Goal: Task Accomplishment & Management: Manage account settings

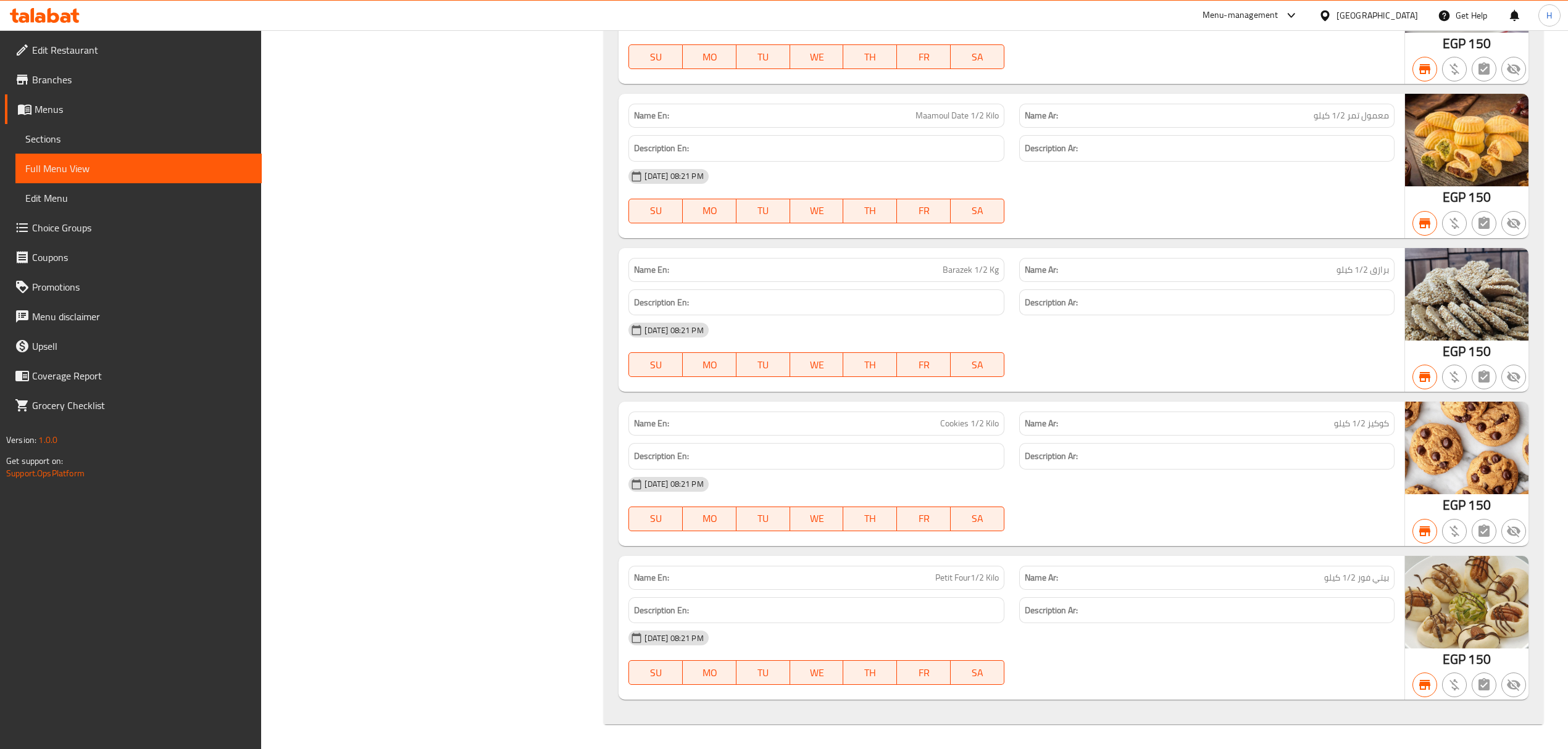
scroll to position [21290, 0]
click at [43, 15] on icon at bounding box center [40, 18] width 10 height 10
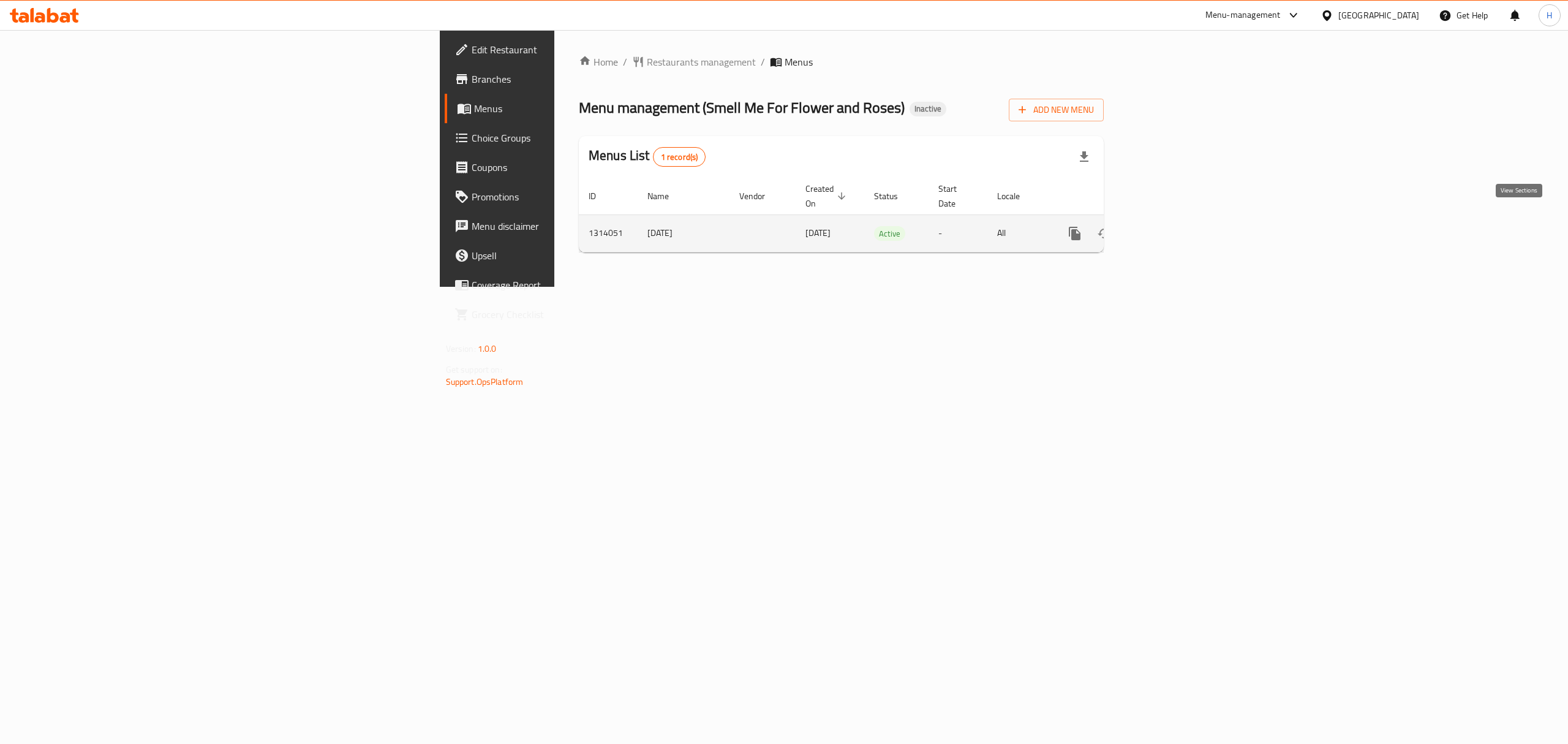
click at [1178, 220] on link "enhanced table" at bounding box center [1163, 233] width 29 height 29
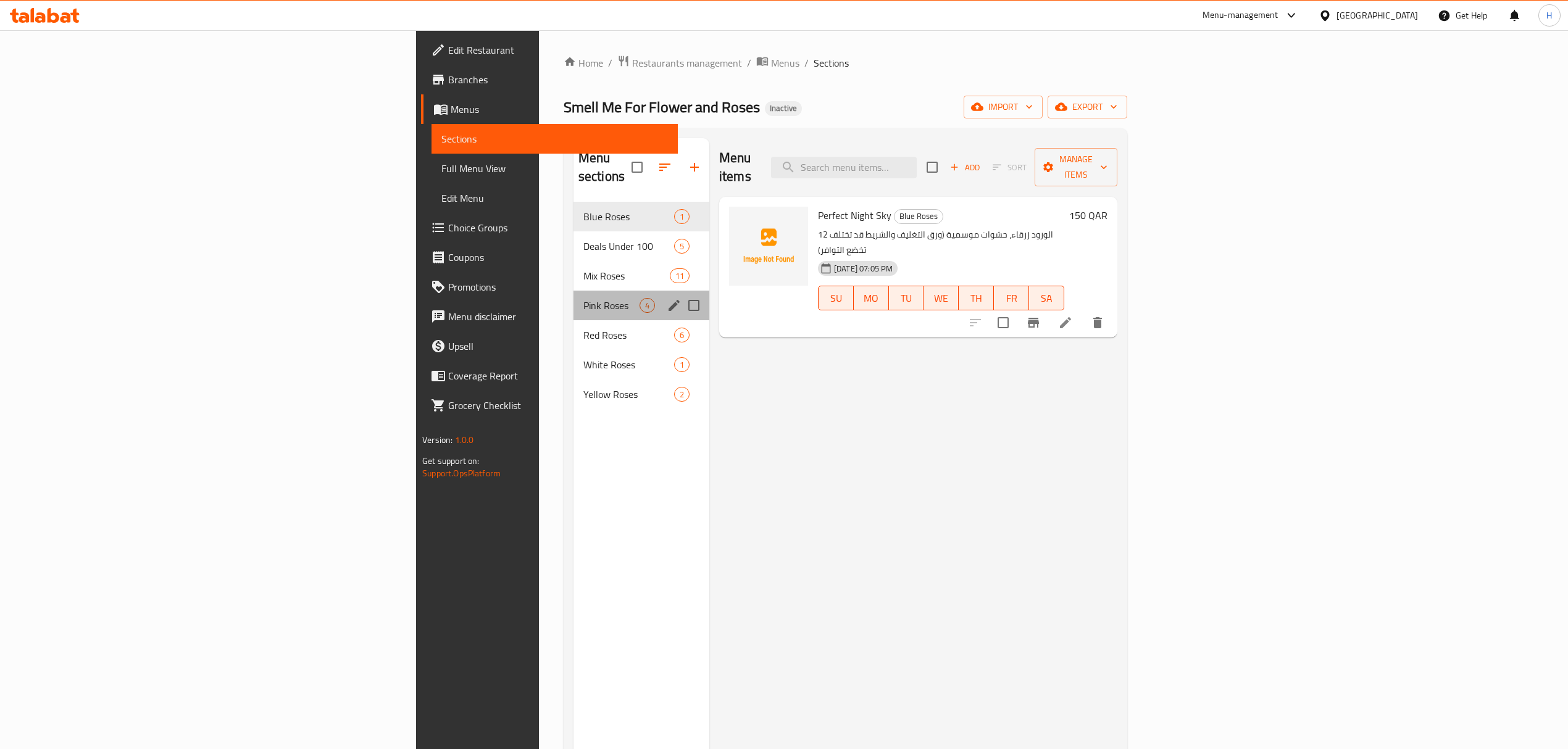
click at [573, 291] on div "Pink Roses 4" at bounding box center [641, 305] width 135 height 29
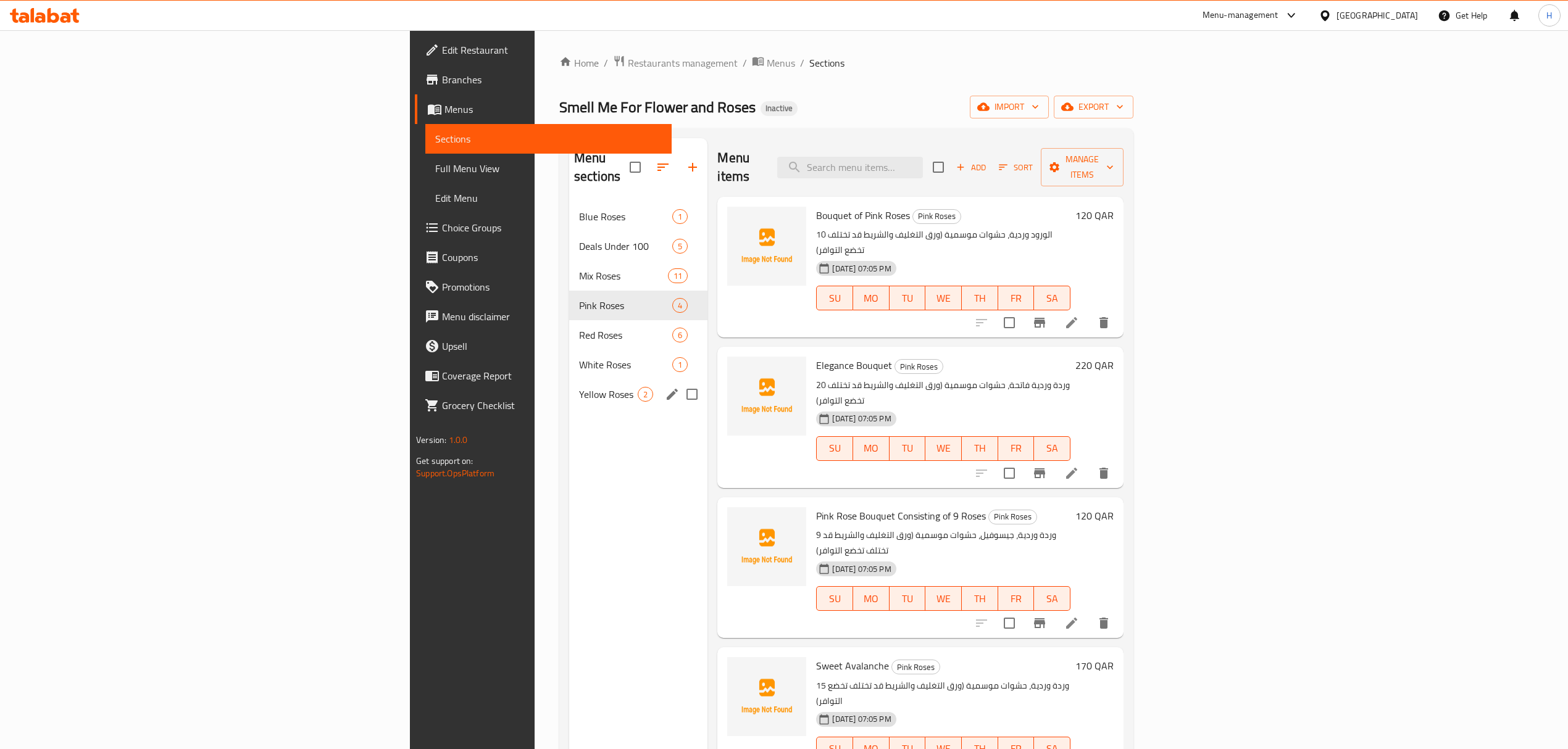
click at [569, 379] on div "Yellow Roses 2" at bounding box center [639, 394] width 139 height 29
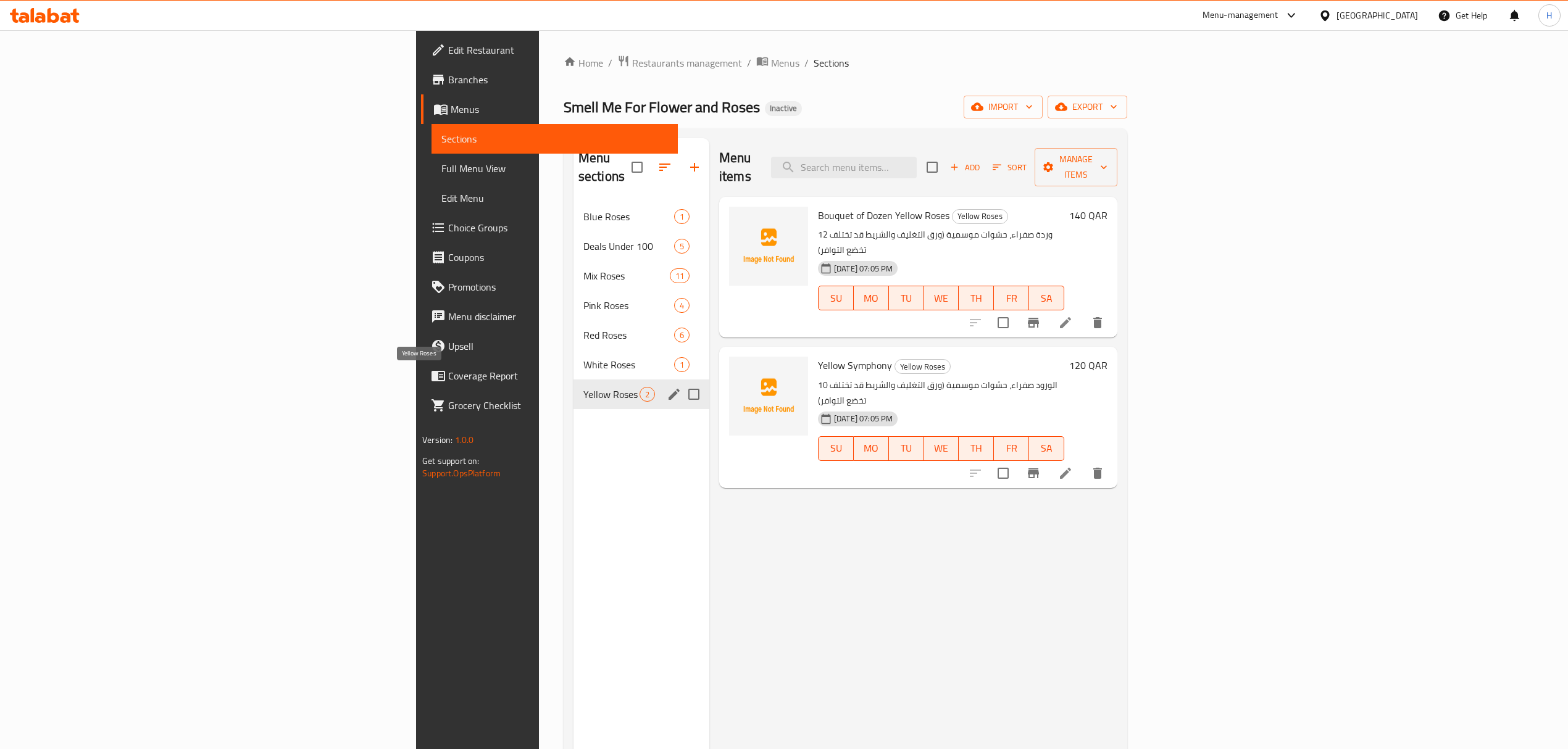
click at [573, 398] on div "Menu sections Blue Roses 1 Deals Under 100 5 Mix Roses 11 Pink Roses 4 Red Rose…" at bounding box center [641, 513] width 135 height 749
click at [573, 350] on div "White Roses 1" at bounding box center [641, 365] width 135 height 29
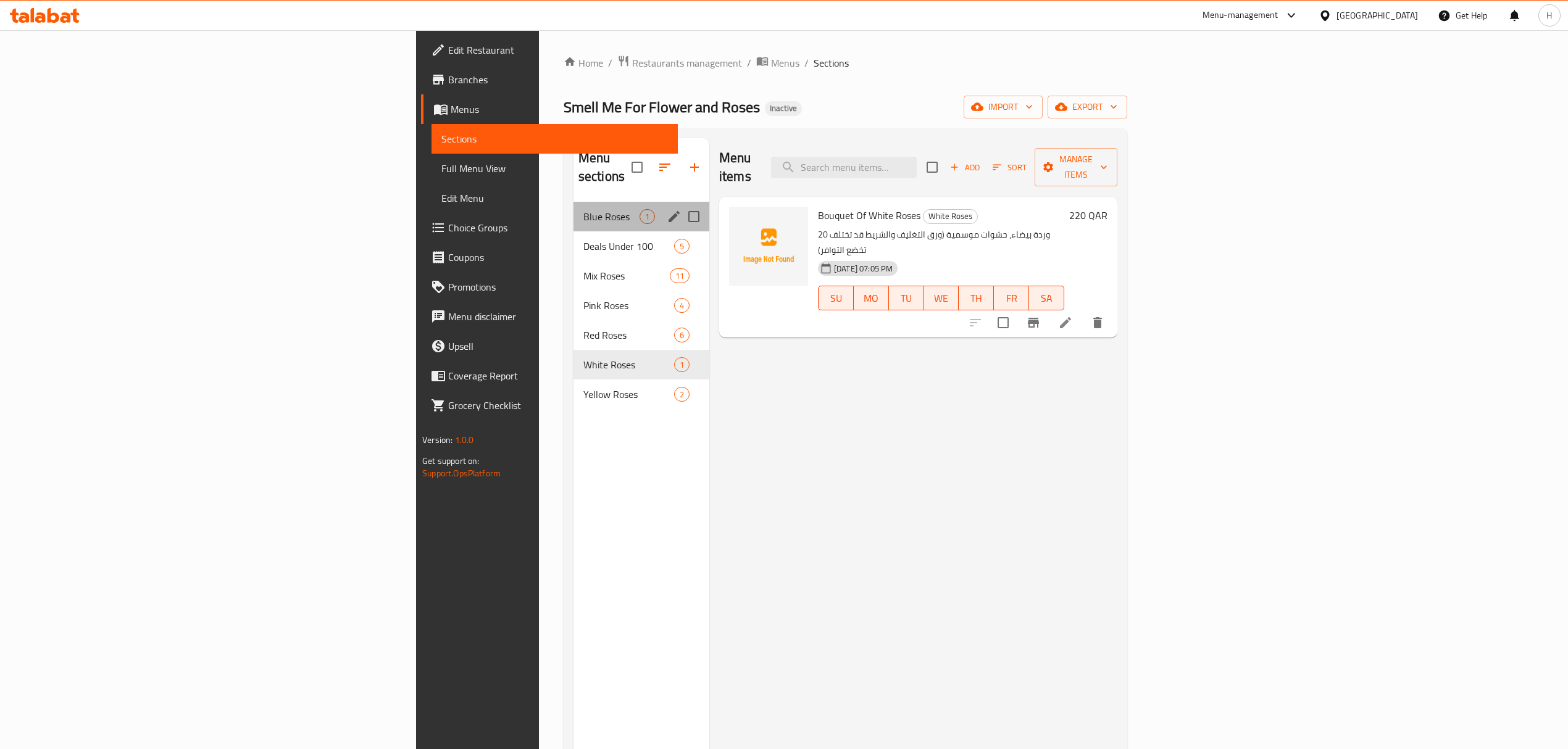
click at [573, 202] on div "Blue Roses 1" at bounding box center [641, 217] width 135 height 29
click at [583, 239] on span "Deals Under 100" at bounding box center [611, 246] width 56 height 15
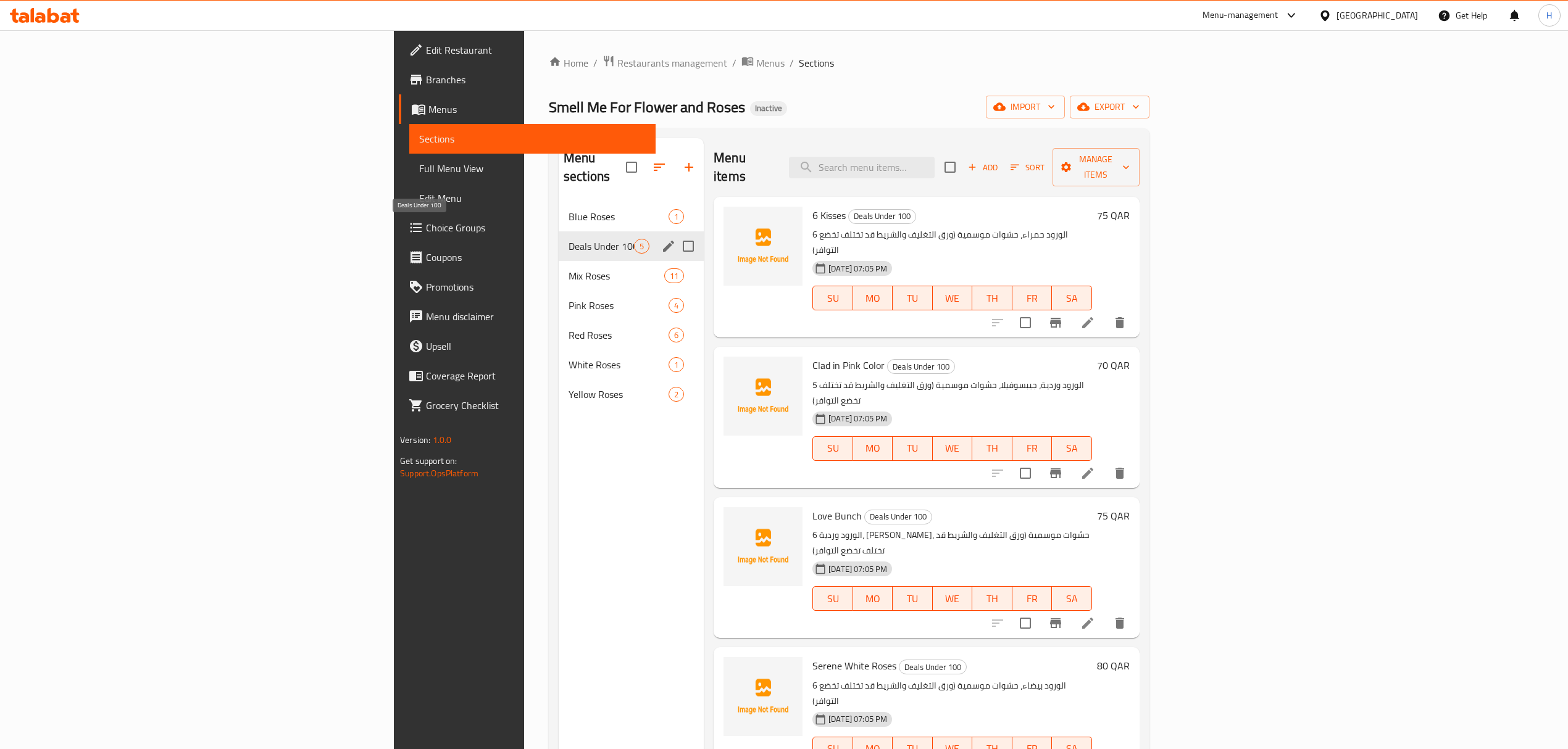
click at [568, 239] on span "Deals Under 100" at bounding box center [601, 246] width 65 height 15
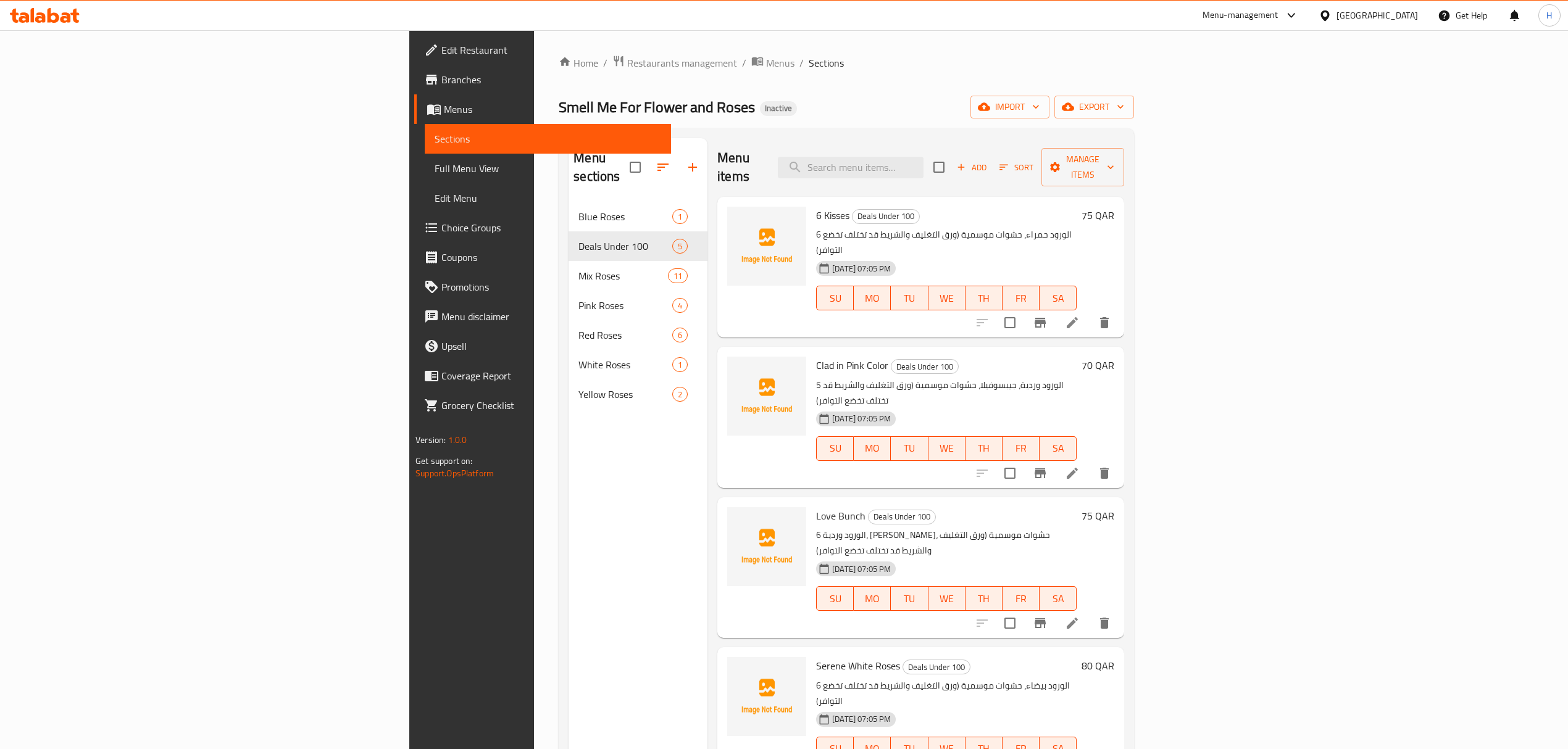
click at [568, 197] on nav "Blue Roses 1 Deals Under 100 5 Mix Roses 11 Pink Roses 4 Red Roses 6 White Rose…" at bounding box center [638, 305] width 139 height 217
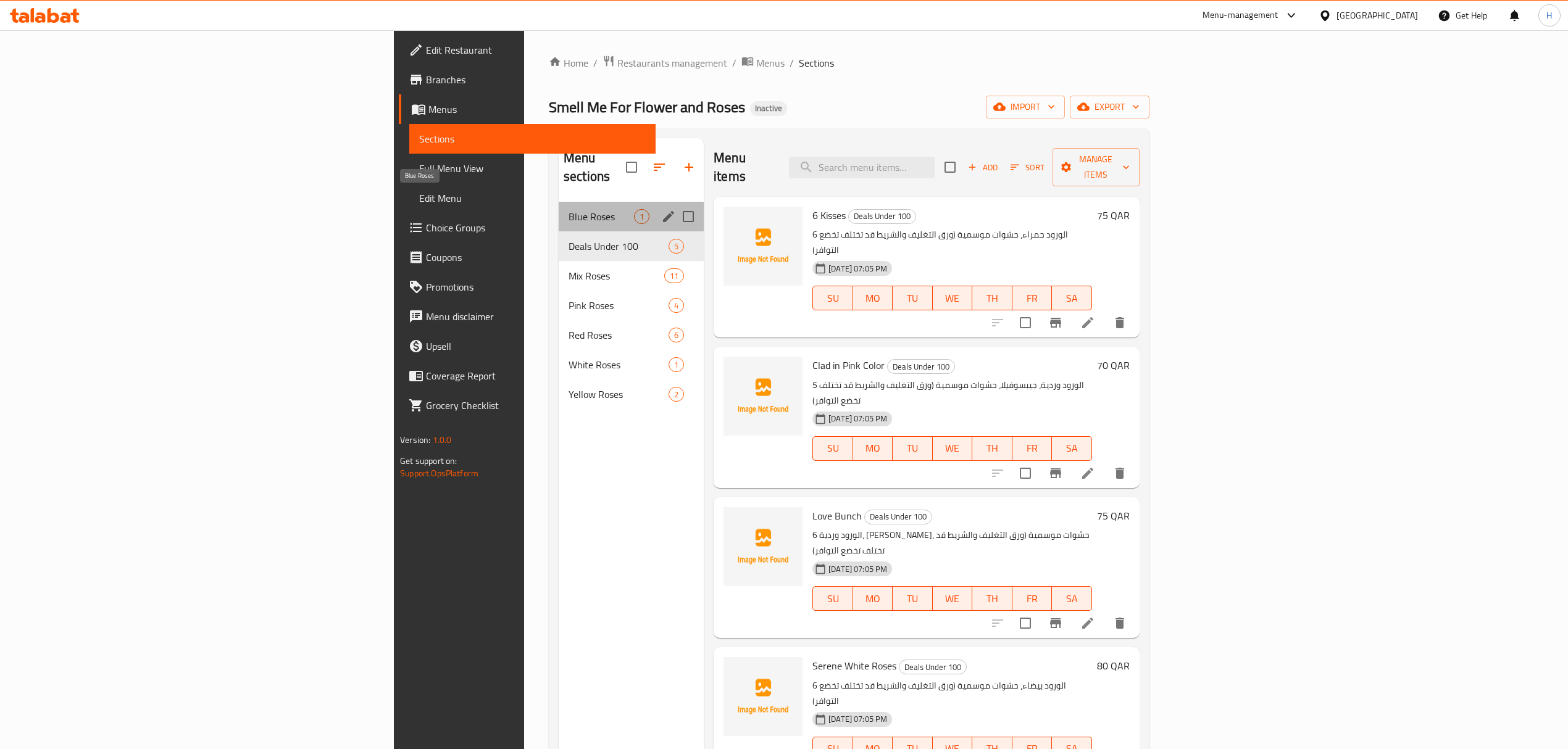
click at [568, 209] on span "Blue Roses" at bounding box center [601, 217] width 65 height 15
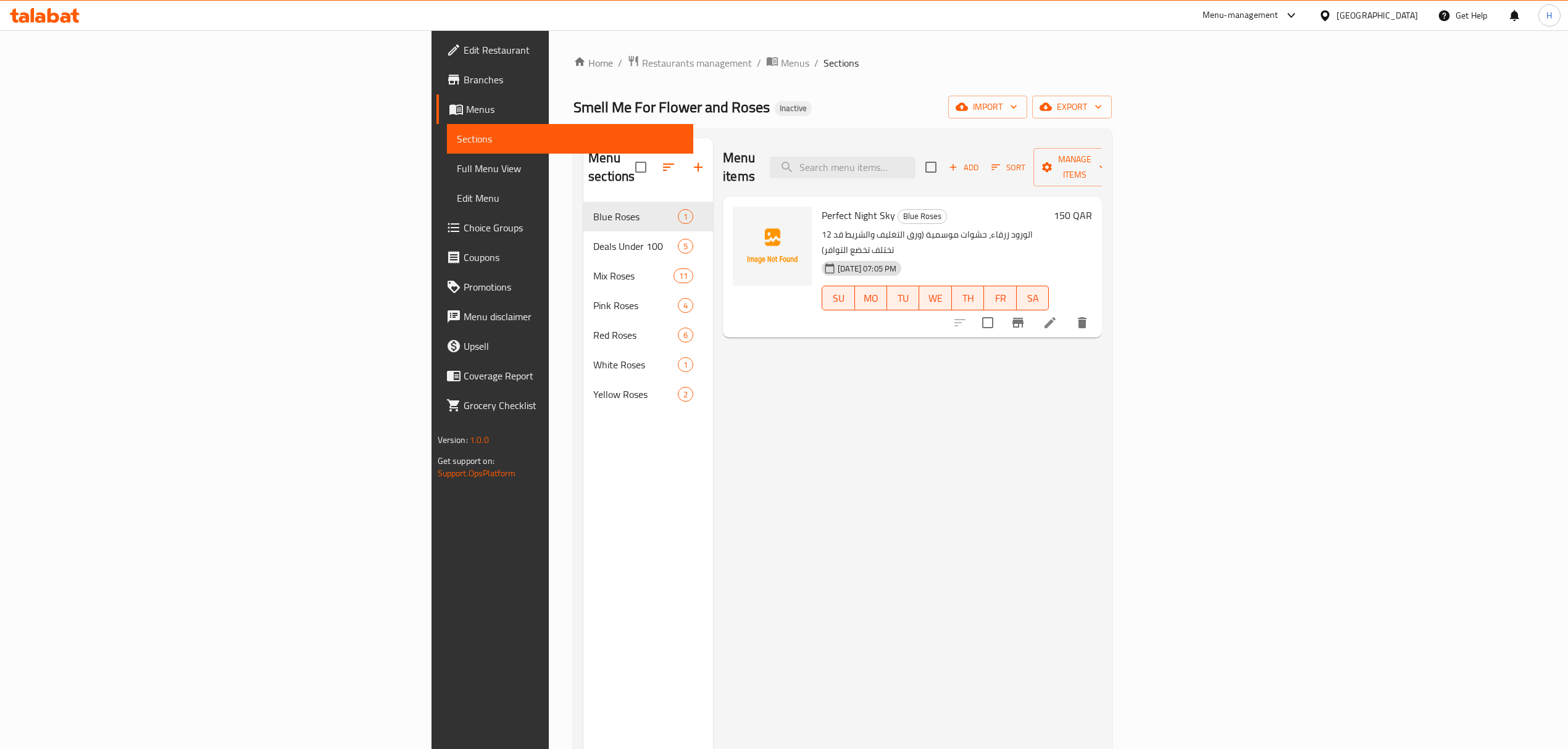
drag, startPoint x: 129, startPoint y: 168, endPoint x: 713, endPoint y: 83, distance: 590.2
click at [457, 168] on span "Full Menu View" at bounding box center [570, 168] width 226 height 15
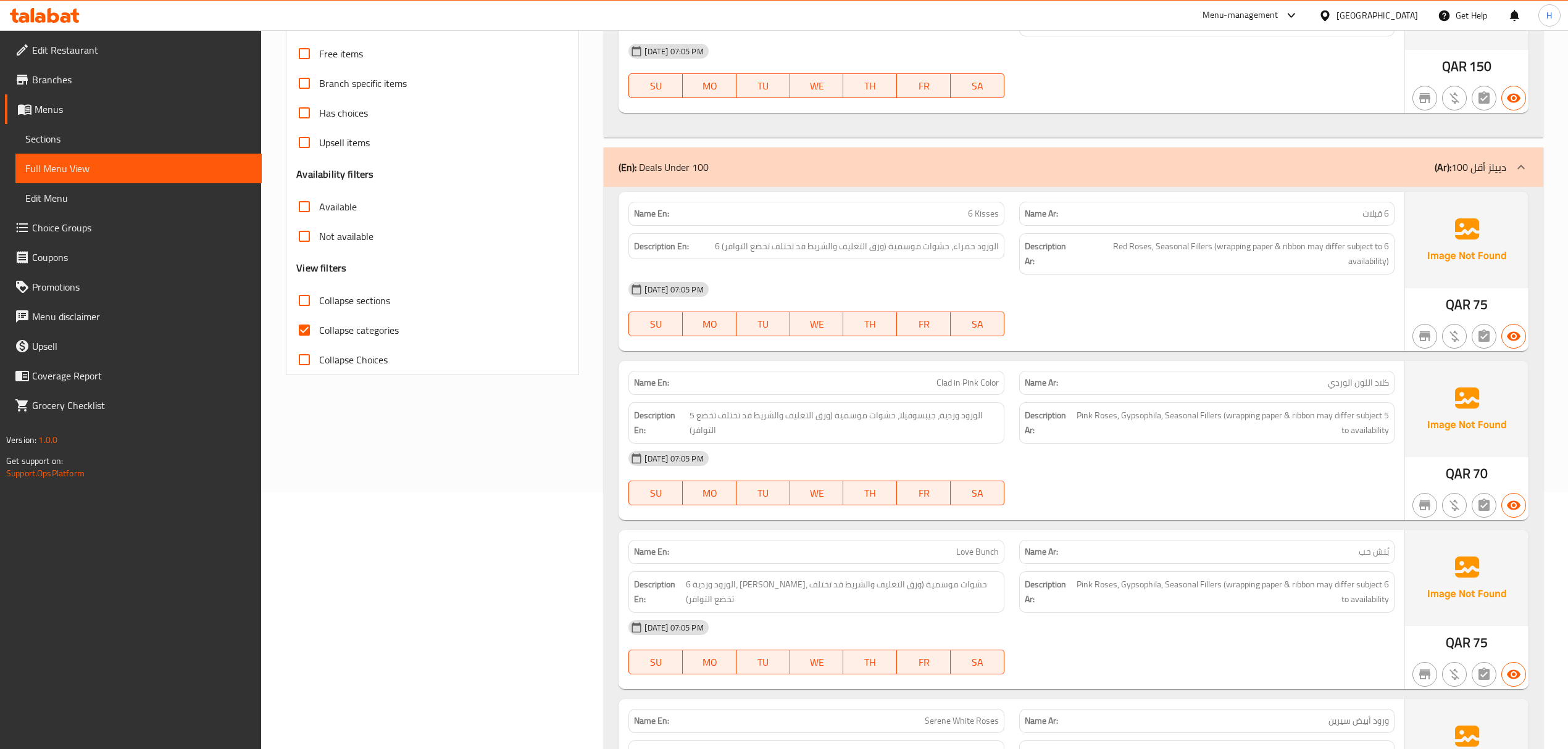
scroll to position [247, 0]
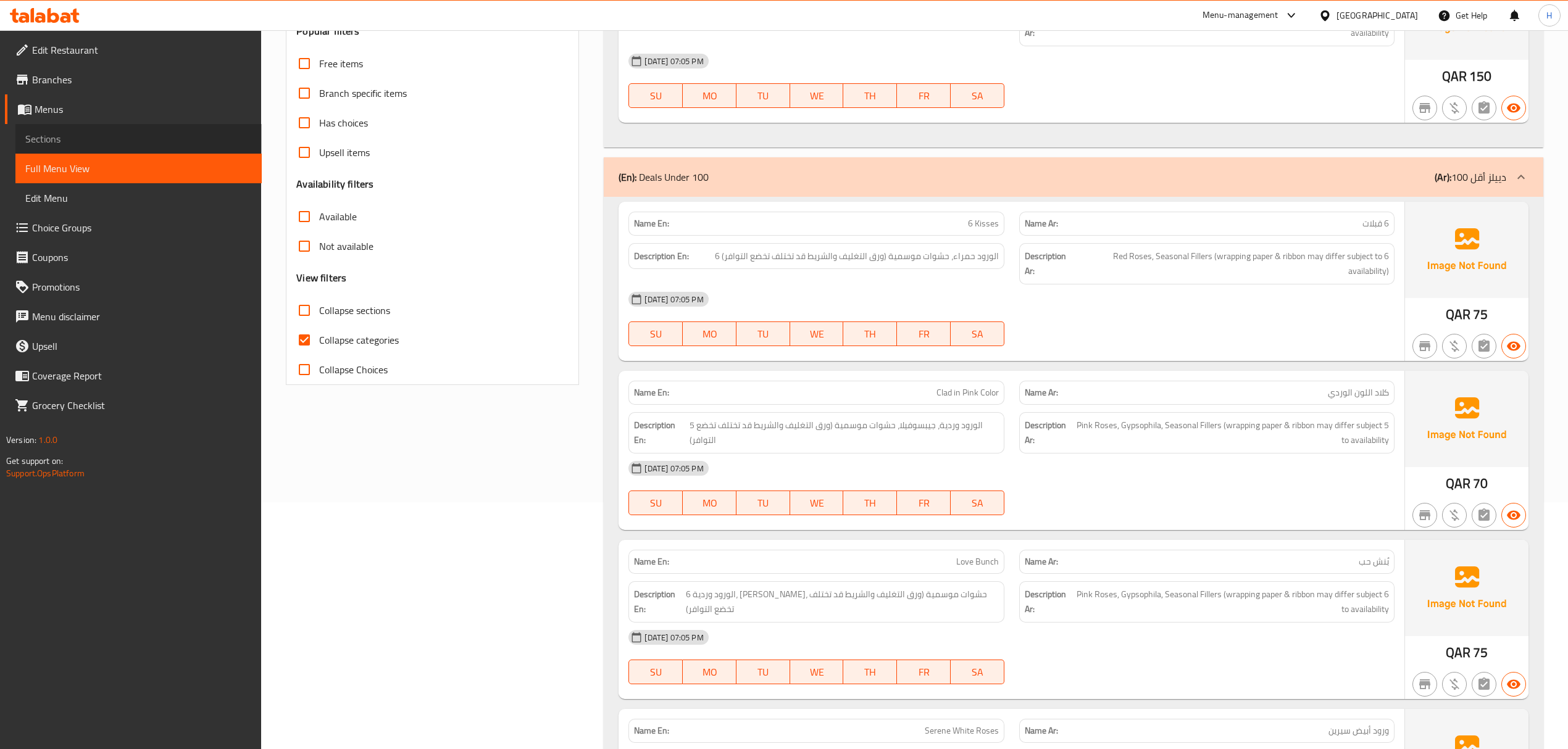
click at [104, 144] on span "Sections" at bounding box center [138, 138] width 226 height 15
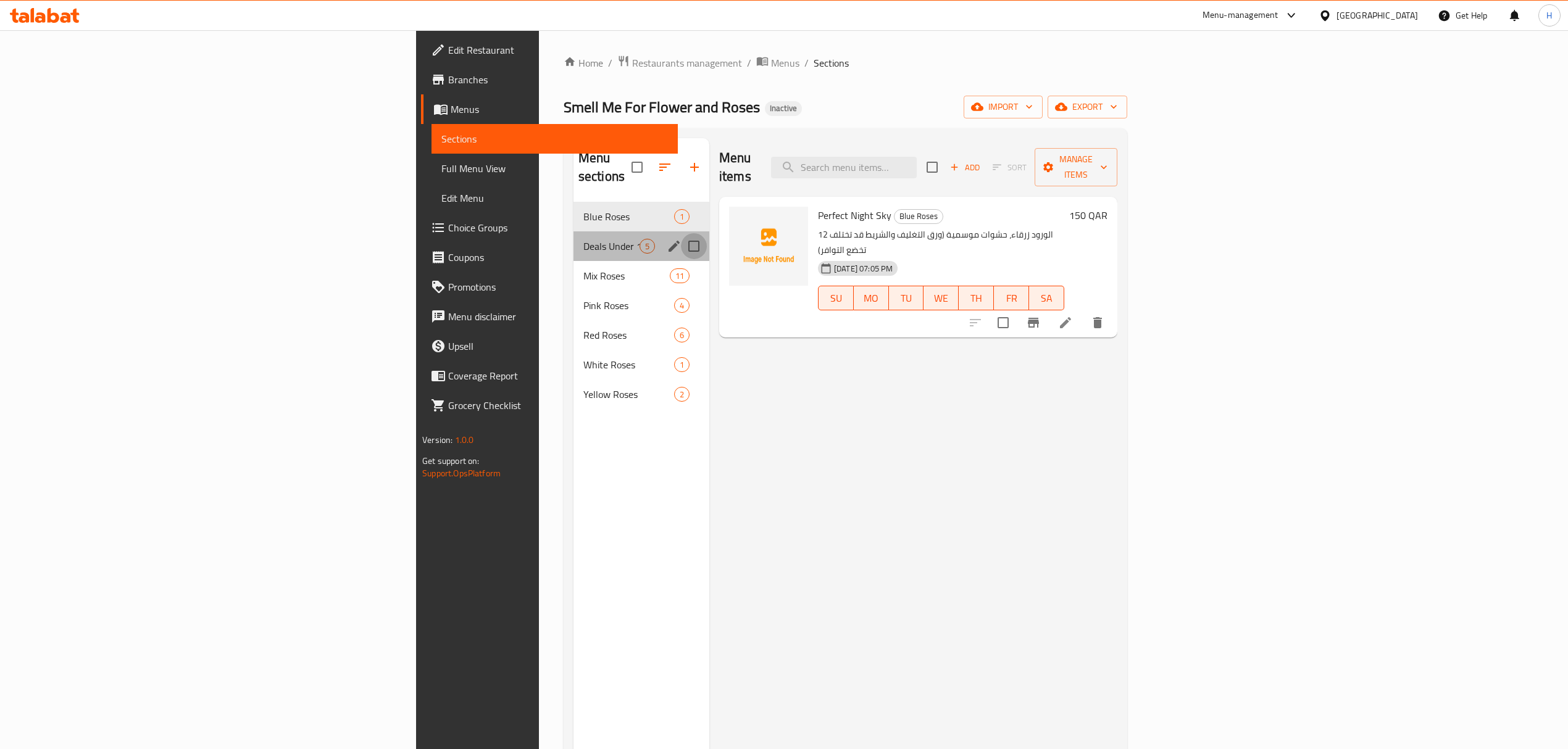
click at [681, 234] on input "Menu sections" at bounding box center [694, 246] width 26 height 26
checkbox input "true"
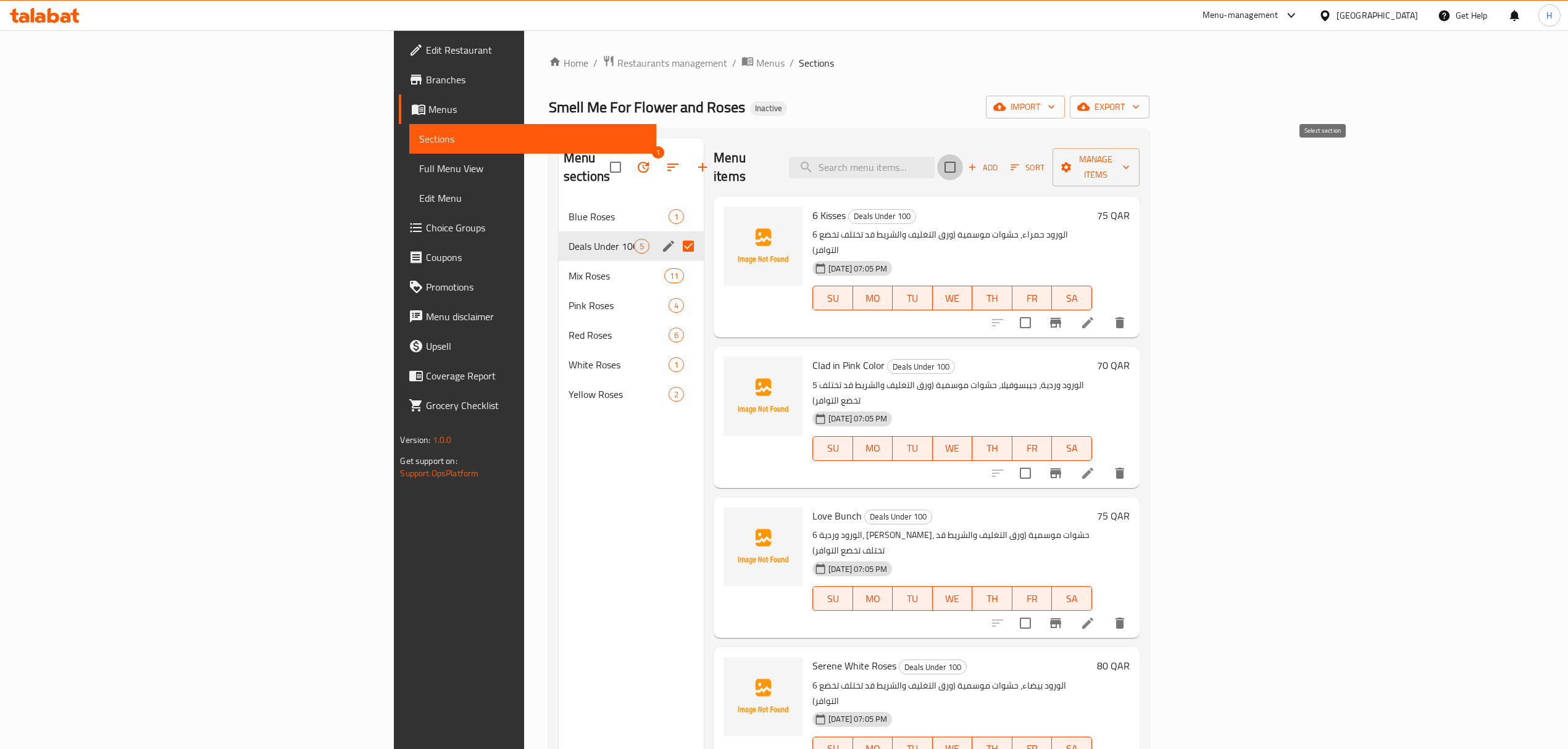
click at [963, 162] on input "checkbox" at bounding box center [949, 167] width 26 height 26
checkbox input "true"
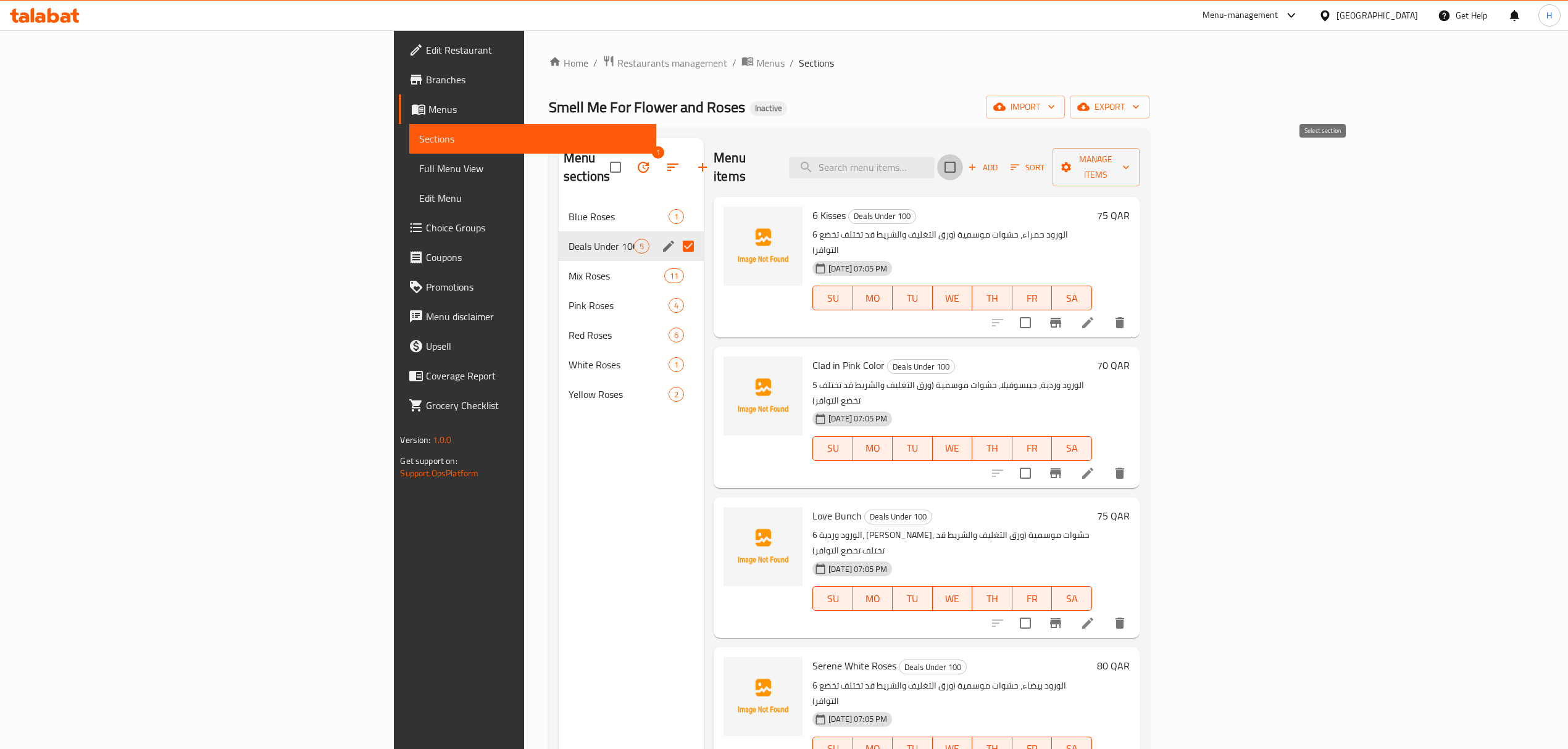
checkbox input "true"
click at [1140, 171] on div "Add Sort Manage items" at bounding box center [1041, 167] width 195 height 38
click at [1140, 167] on button "Manage items" at bounding box center [1096, 167] width 87 height 38
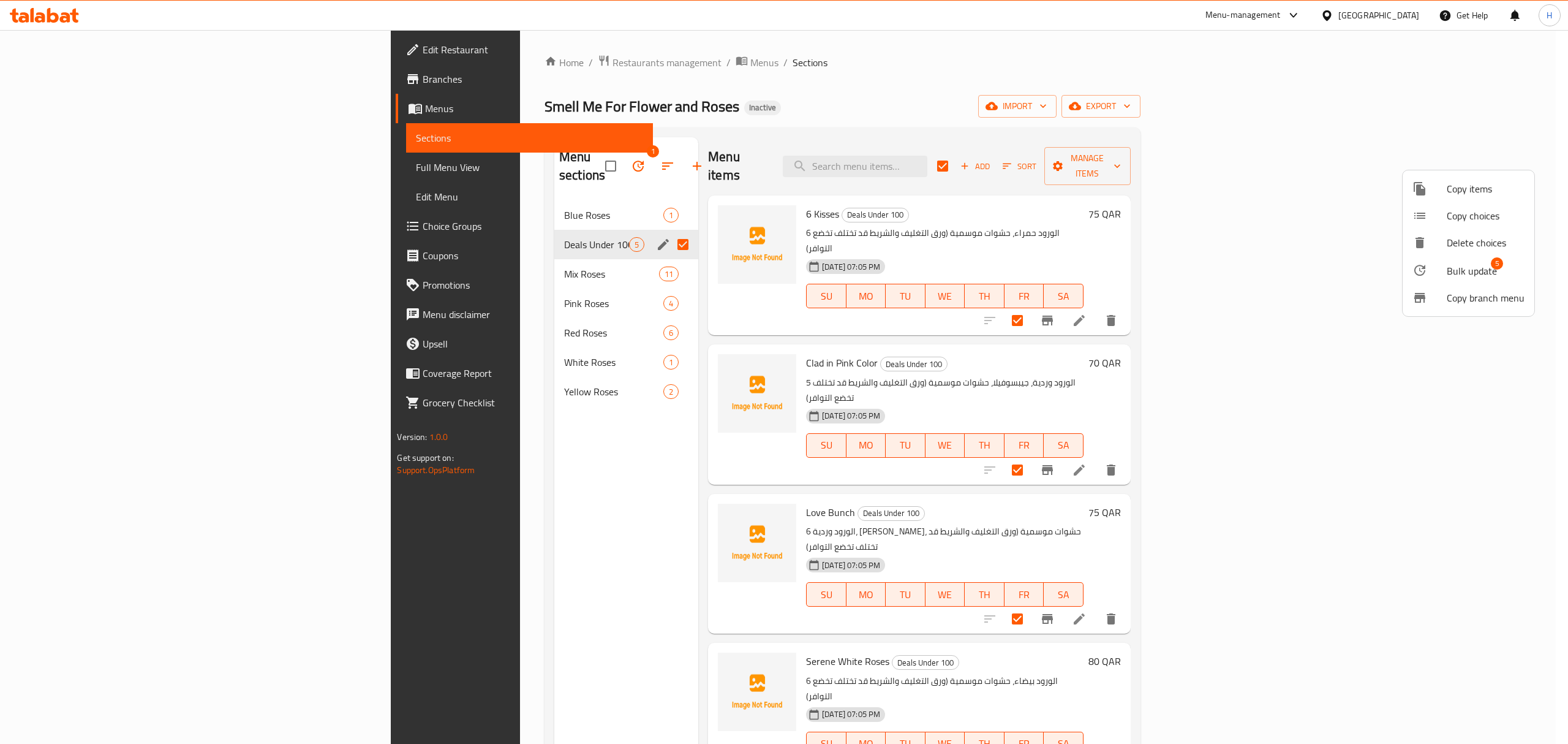
click at [742, 111] on div at bounding box center [784, 372] width 1568 height 744
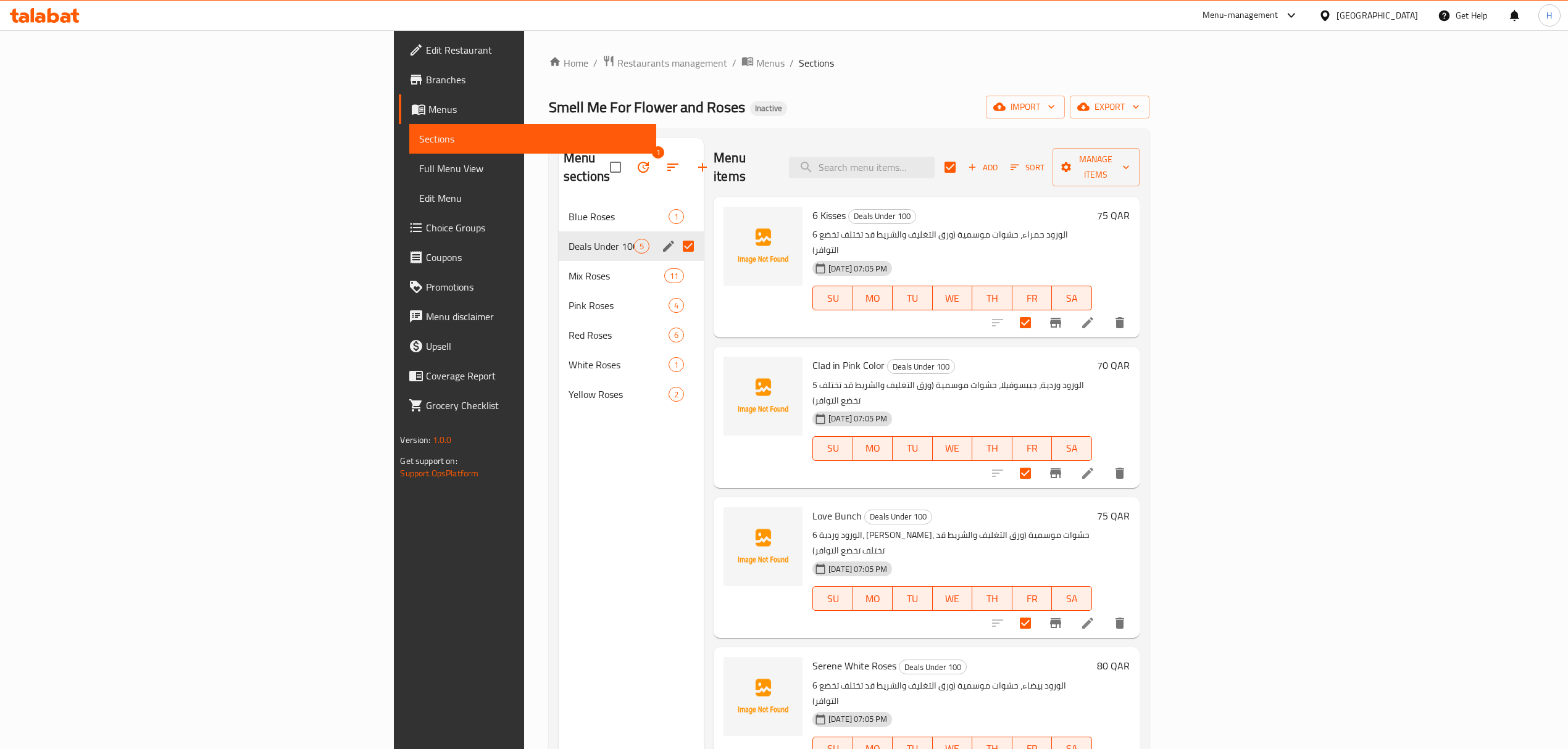
click at [675, 234] on input "Menu sections" at bounding box center [688, 246] width 26 height 26
checkbox input "true"
click at [628, 154] on button "button" at bounding box center [643, 167] width 29 height 29
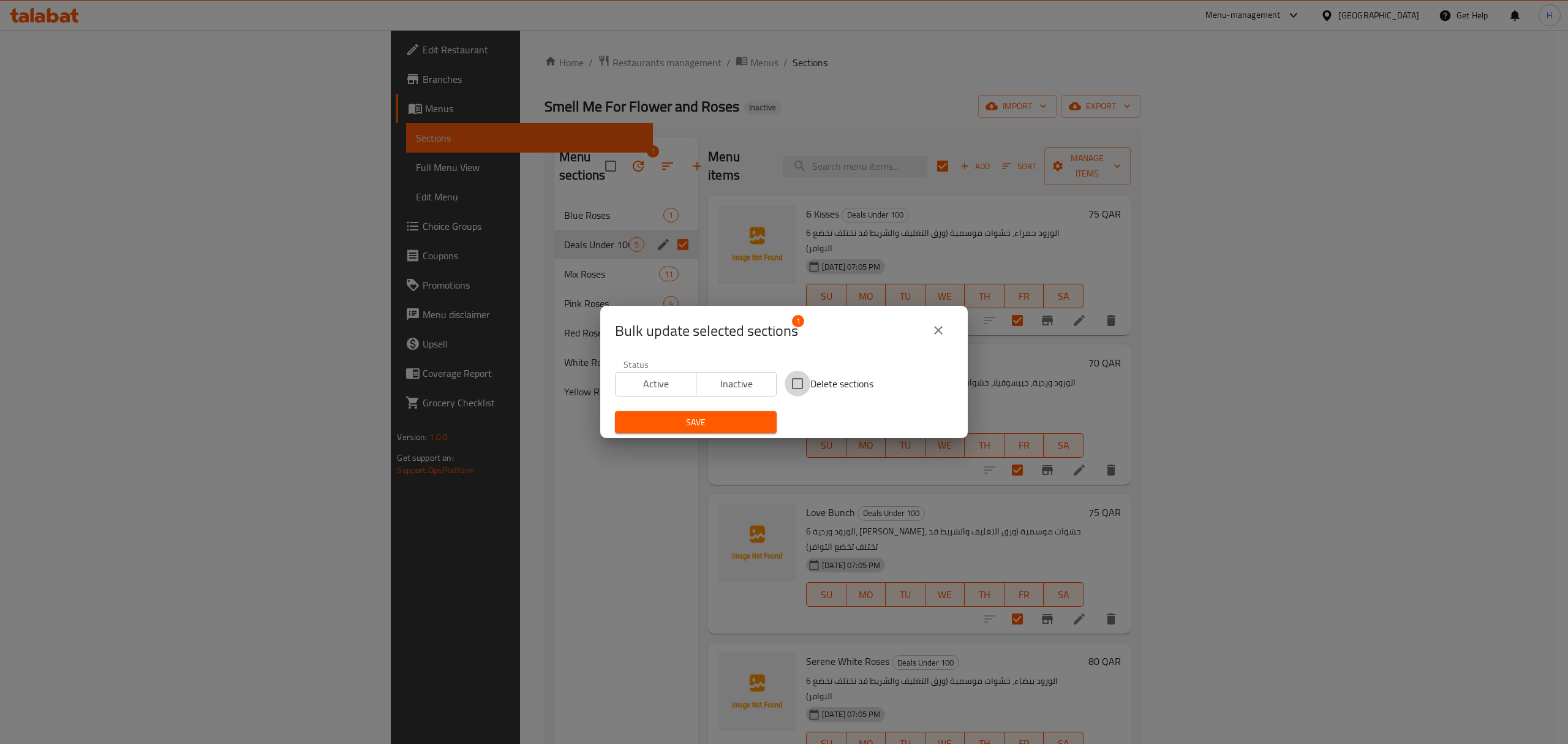
click at [790, 378] on input "Delete sections" at bounding box center [797, 383] width 25 height 25
checkbox input "true"
click at [739, 422] on span "Save" at bounding box center [696, 423] width 142 height 15
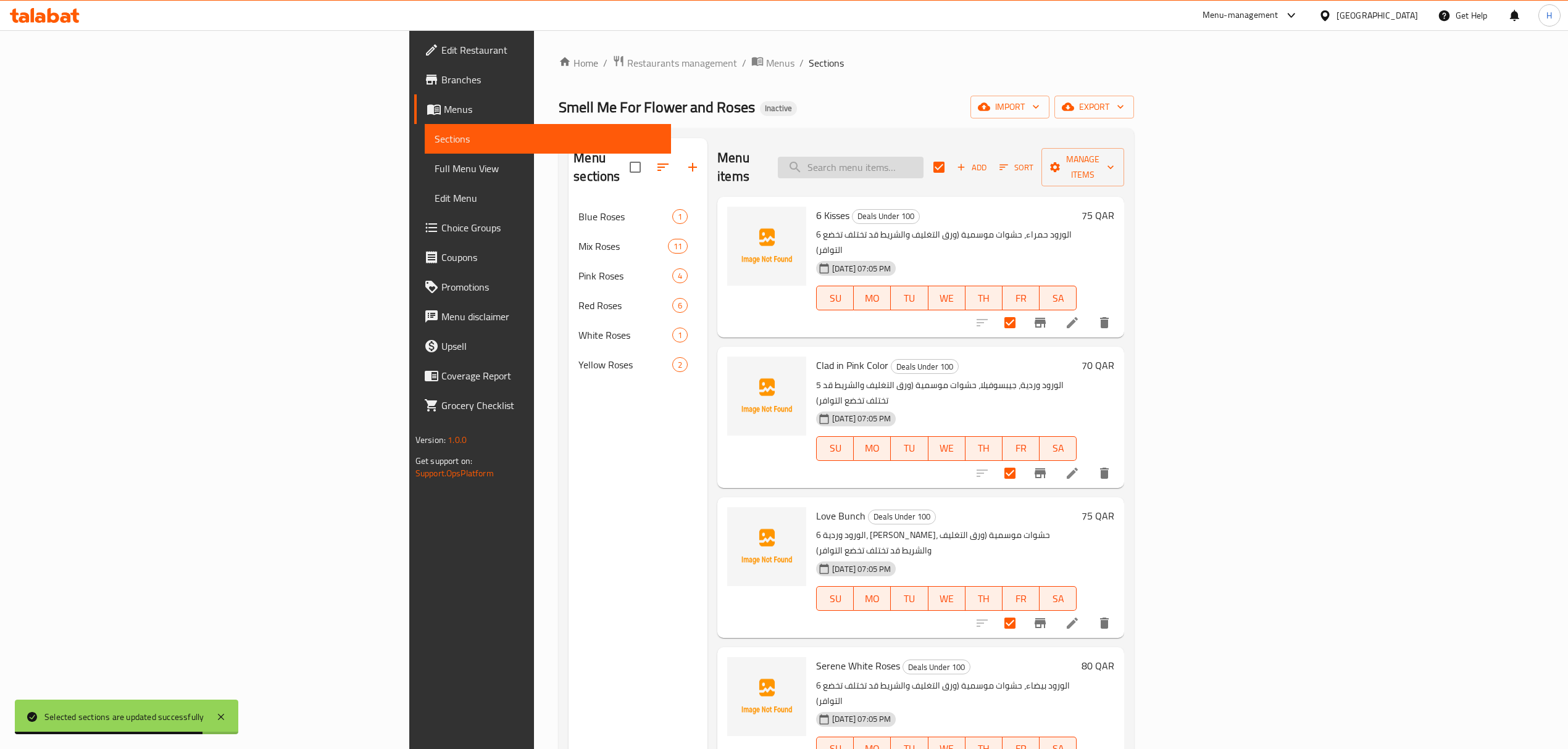
click at [924, 157] on input "search" at bounding box center [850, 167] width 146 height 21
paste input "جيسوفيلا"
type input "جيسوفيلا"
checkbox input "false"
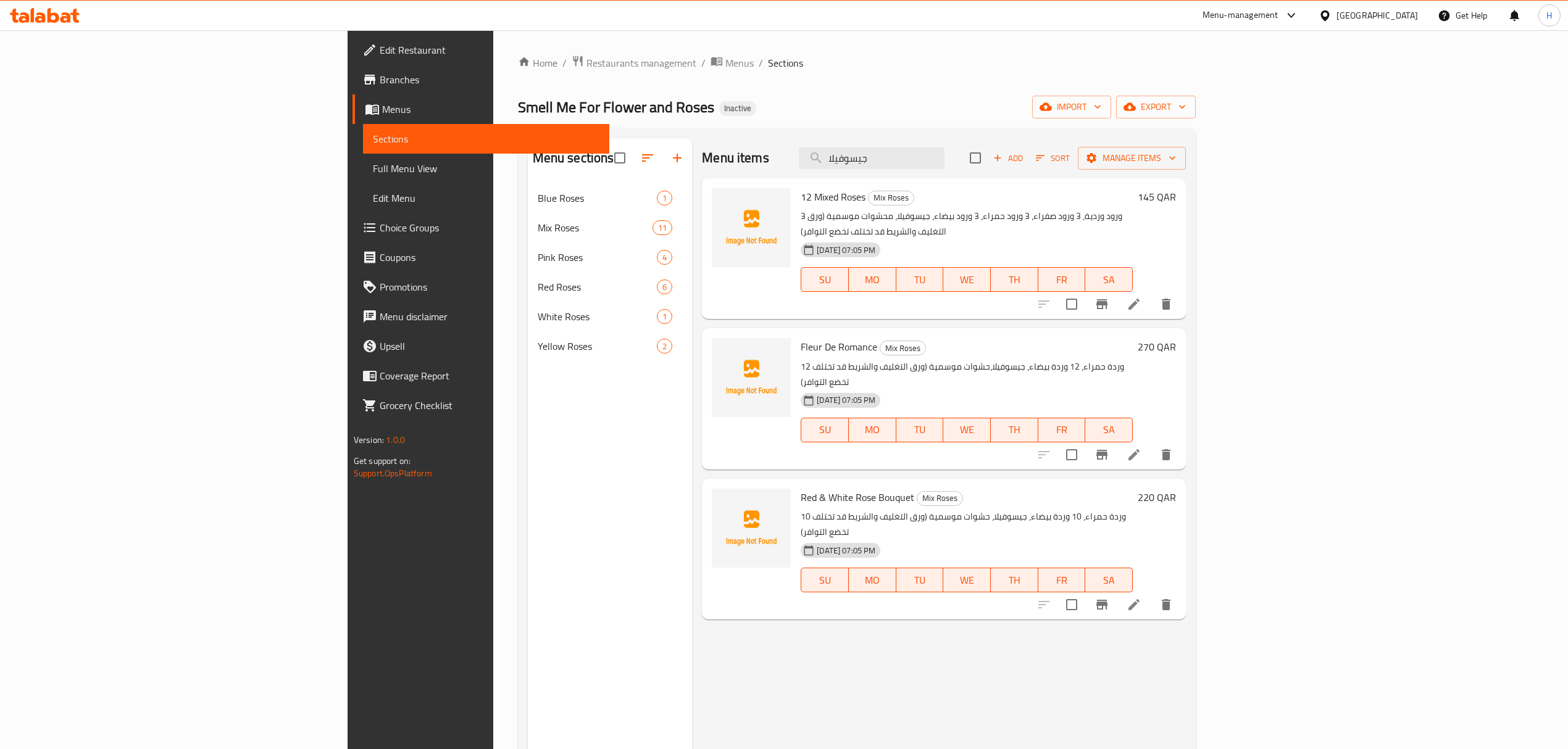
type input "جيسوفيلا"
click at [1151, 297] on li at bounding box center [1133, 304] width 34 height 22
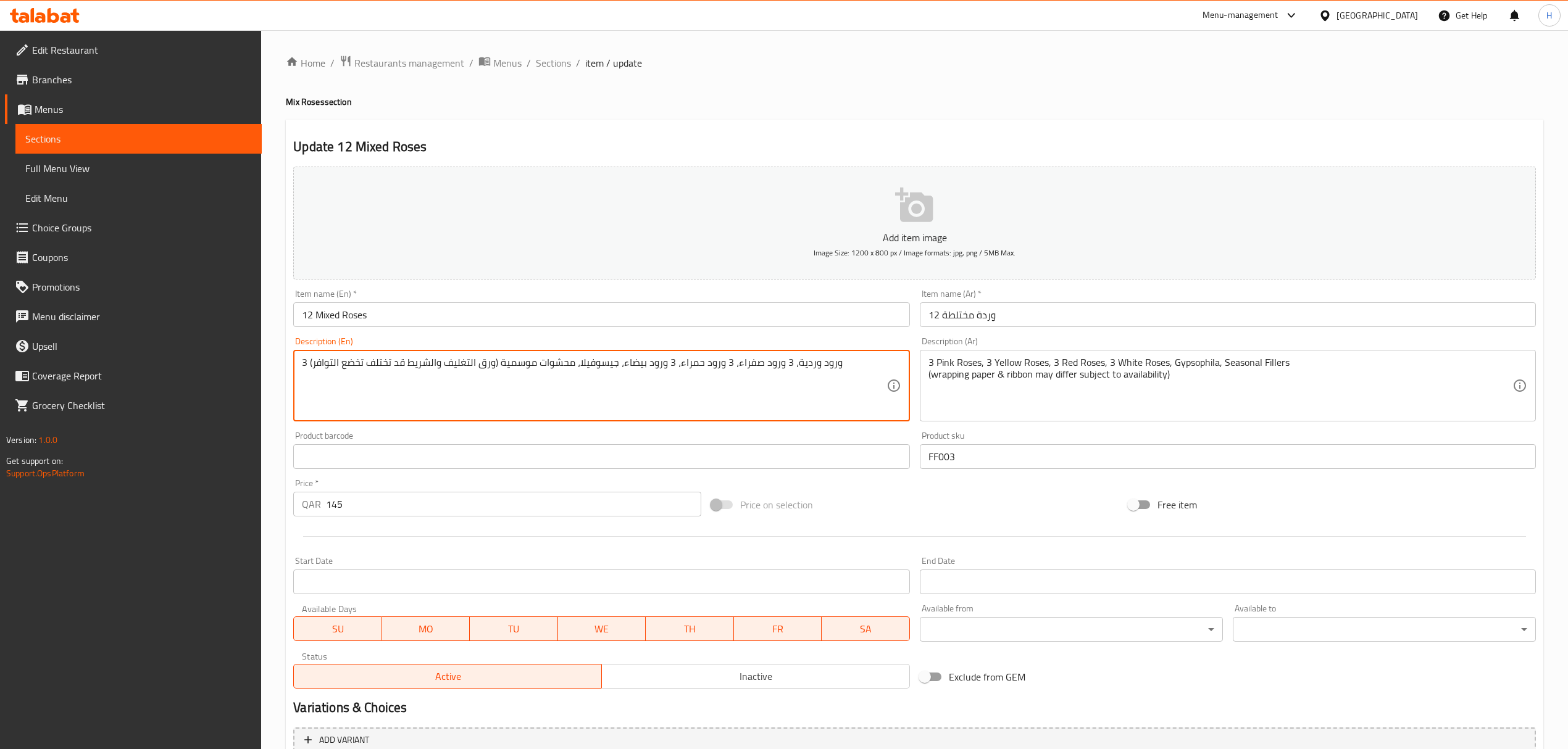
click at [590, 366] on textarea "3 ورود وردية، 3 ورود صفراء، 3 ورود حمراء، 3 ورود بيضاء، جيسوفيلا، محشوات موسمية…" at bounding box center [593, 386] width 584 height 59
paste textarea
type textarea "3 ورود وردية، 3 ورود صفراء، 3 ورود حمراء، 3 ورود بيضاء، جيبسوفيلا، محشوات موسمي…"
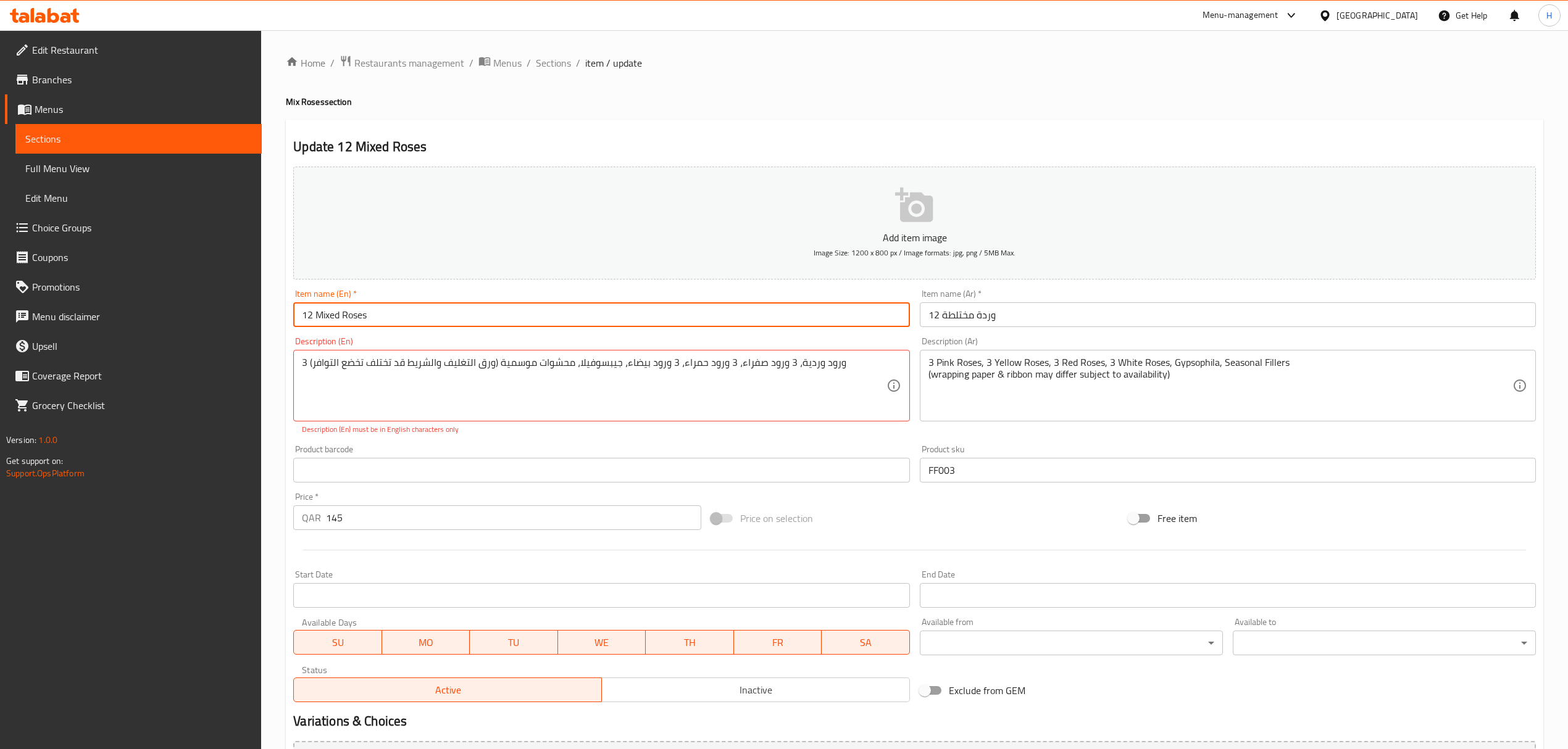
click at [679, 326] on input "12 Mixed Roses" at bounding box center [601, 315] width 616 height 25
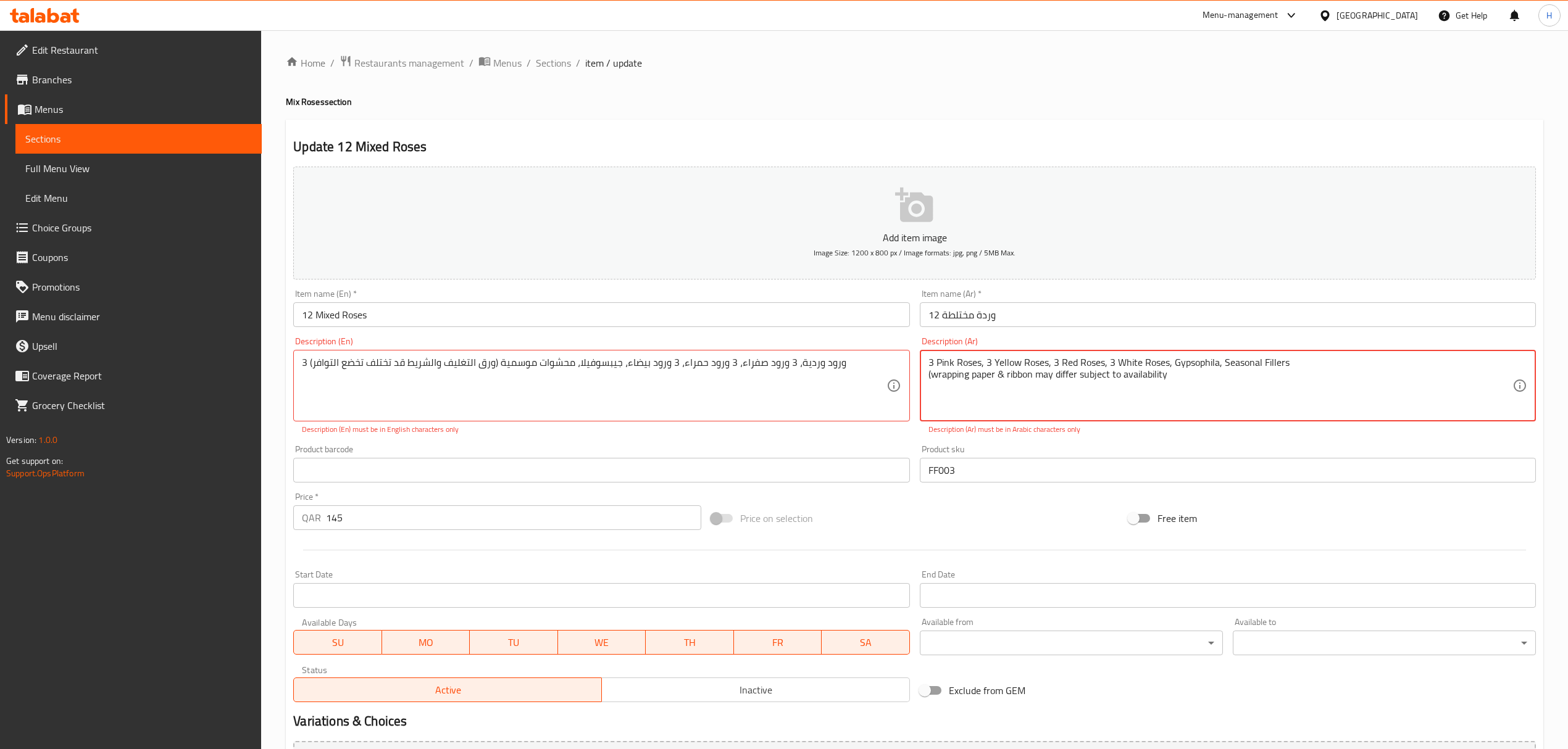
drag, startPoint x: 929, startPoint y: 385, endPoint x: 919, endPoint y: 385, distance: 10.0
click at [920, 385] on div "3 Pink Roses, 3 Yellow Roses, 3 Red Roses, 3 White Roses, Gypsophila, Seasonal …" at bounding box center [1227, 386] width 616 height 72
type textarea "3 Pink Roses, 3 Yellow Roses, 3 Red Roses, 3 White Roses, Gypsophila, Seasonal …"
click at [830, 368] on textarea "3 ورود وردية، 3 ورود صفراء، 3 ورود حمراء، 3 ورود بيضاء، جيبسوفيلا، محشوات موسمي…" at bounding box center [593, 386] width 584 height 59
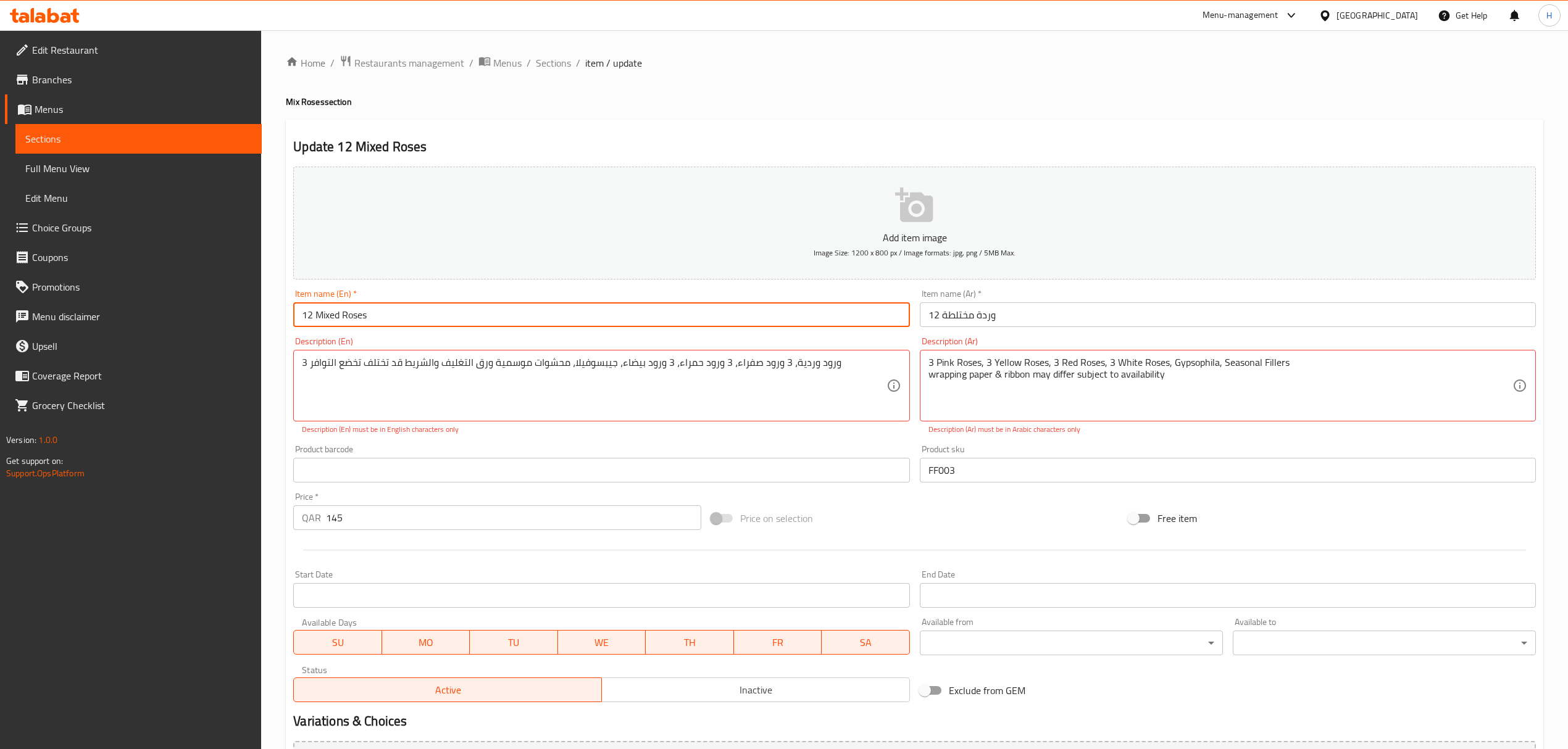
click at [775, 316] on input "12 Mixed Roses" at bounding box center [601, 315] width 616 height 25
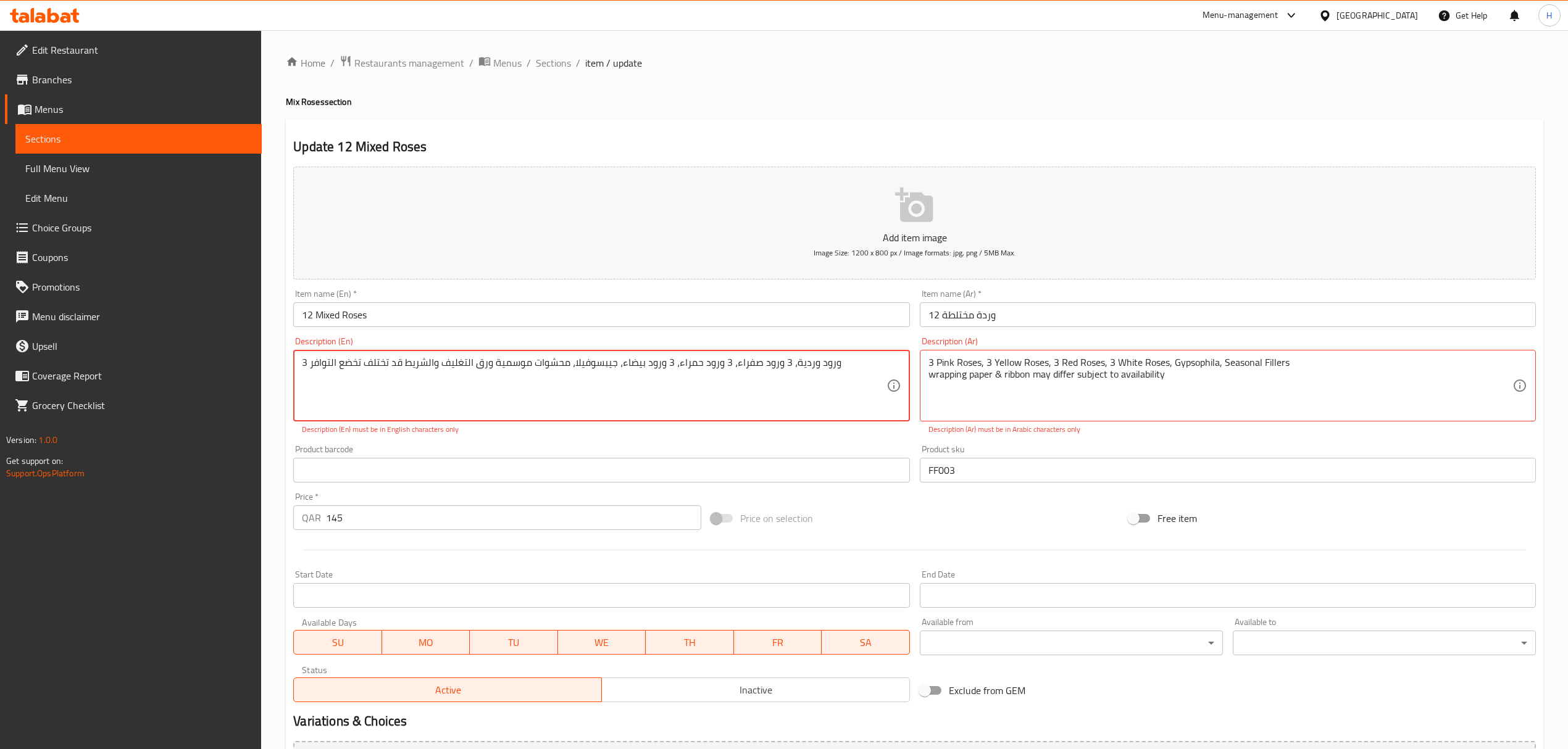
click at [774, 316] on input "12 Mixed Roses" at bounding box center [601, 315] width 616 height 25
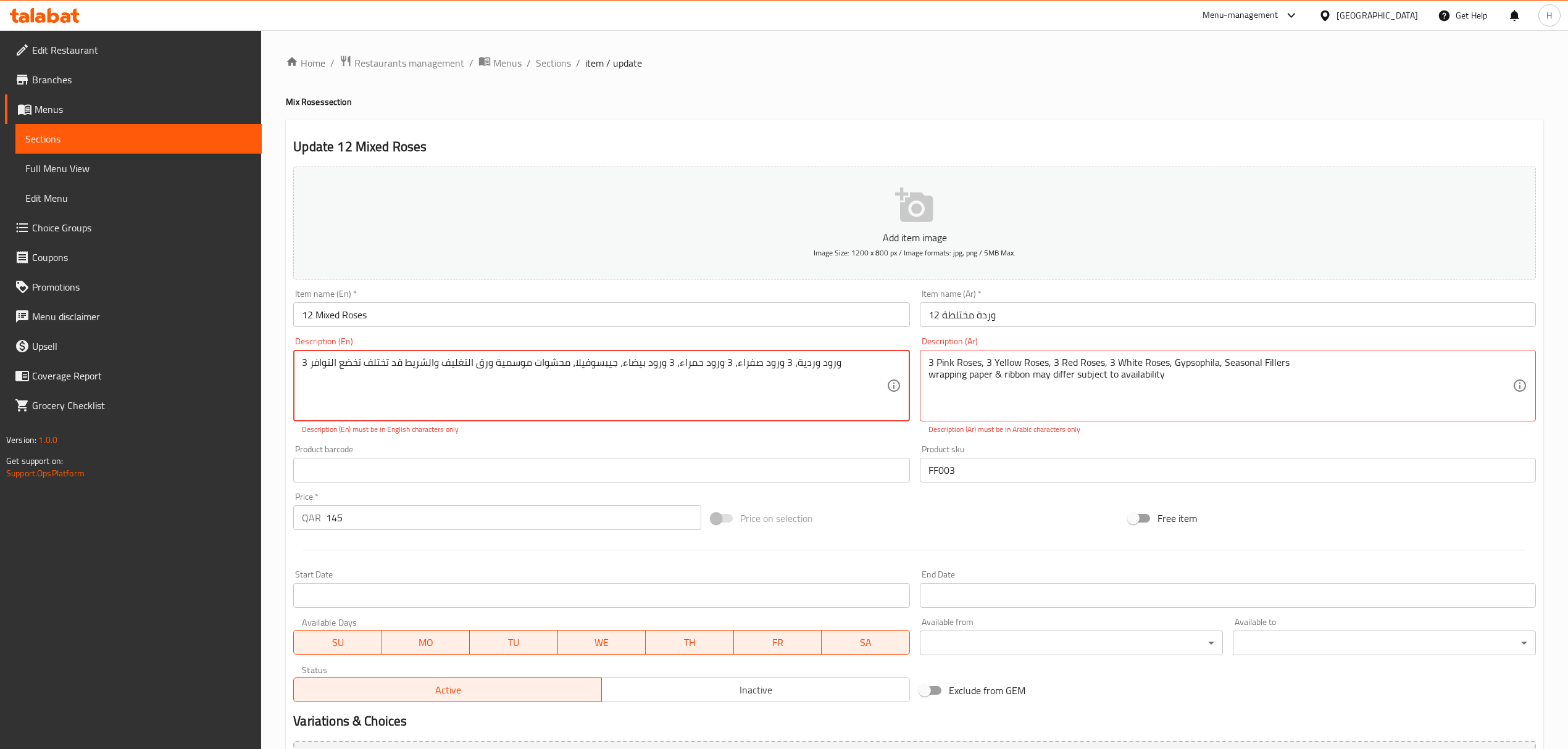
scroll to position [12, 0]
click at [748, 400] on textarea "3 ورود وردية، 3 ورود صفراء، 3 ورود حمراء، 3 ورود بيضاء، جيبسوفيلا، محشوات موسمي…" at bounding box center [593, 386] width 584 height 59
click at [847, 442] on div "Product barcode Product barcode" at bounding box center [601, 463] width 626 height 48
type textarea "3 ورود وردية، 3 ورود صفراء، 3 ورود حمراء، 3 ورود بيضاء، جيبسوفيلا، محشوات موسمي…"
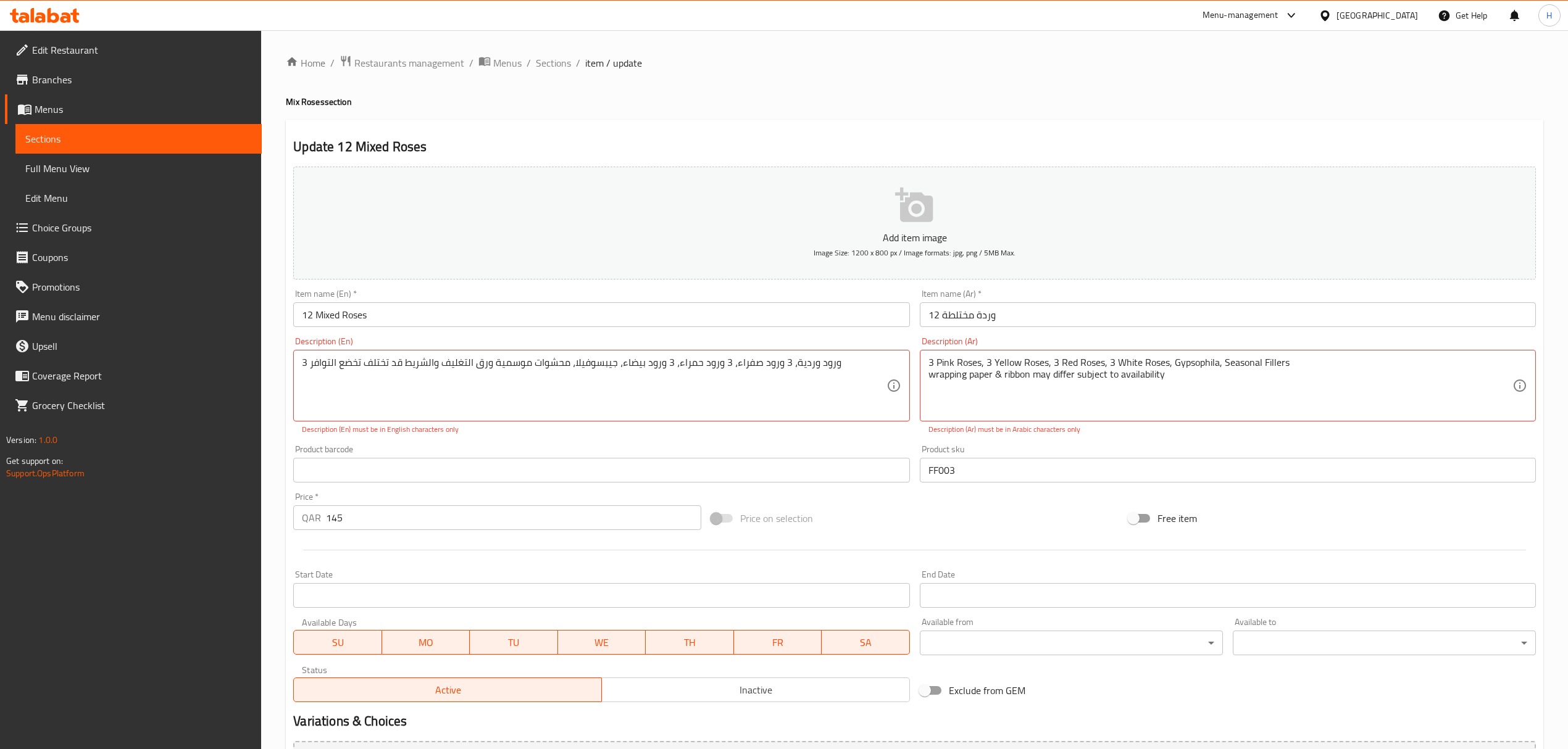
click at [838, 441] on div "Product barcode Product barcode" at bounding box center [601, 463] width 626 height 48
click at [556, 56] on span "Sections" at bounding box center [553, 63] width 35 height 15
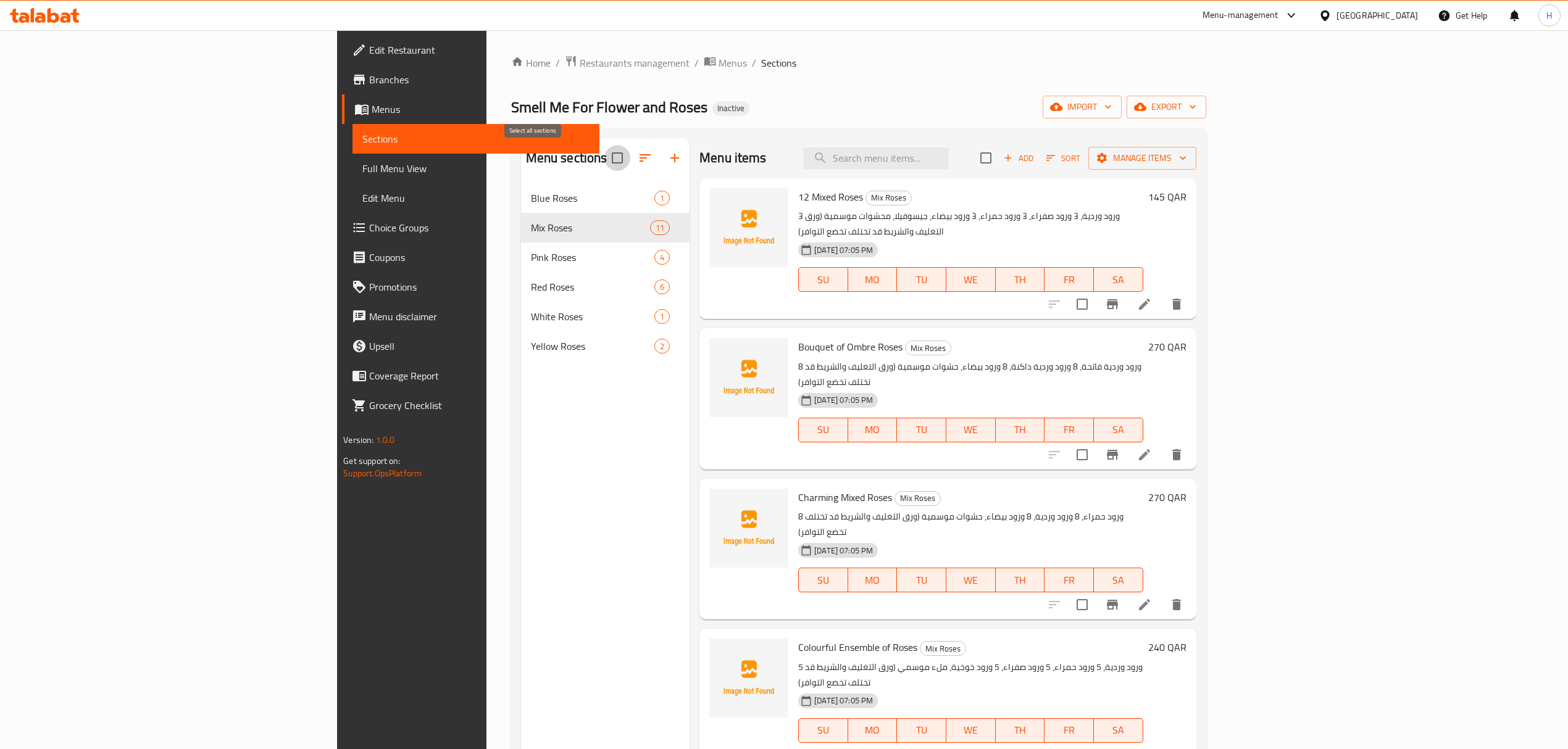
click at [604, 162] on input "checkbox" at bounding box center [617, 157] width 26 height 26
checkbox input "true"
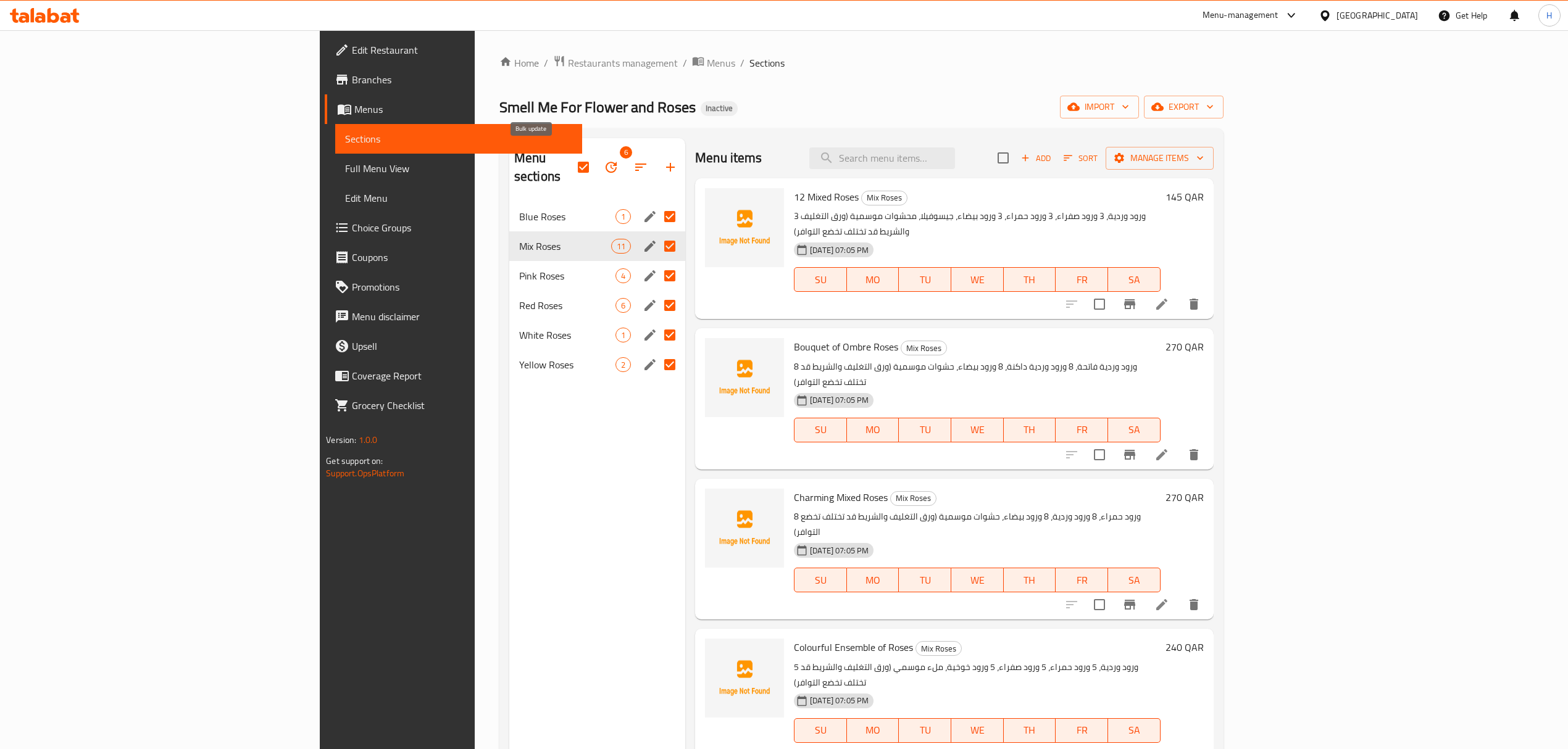
click at [603, 160] on icon "button" at bounding box center [611, 167] width 15 height 15
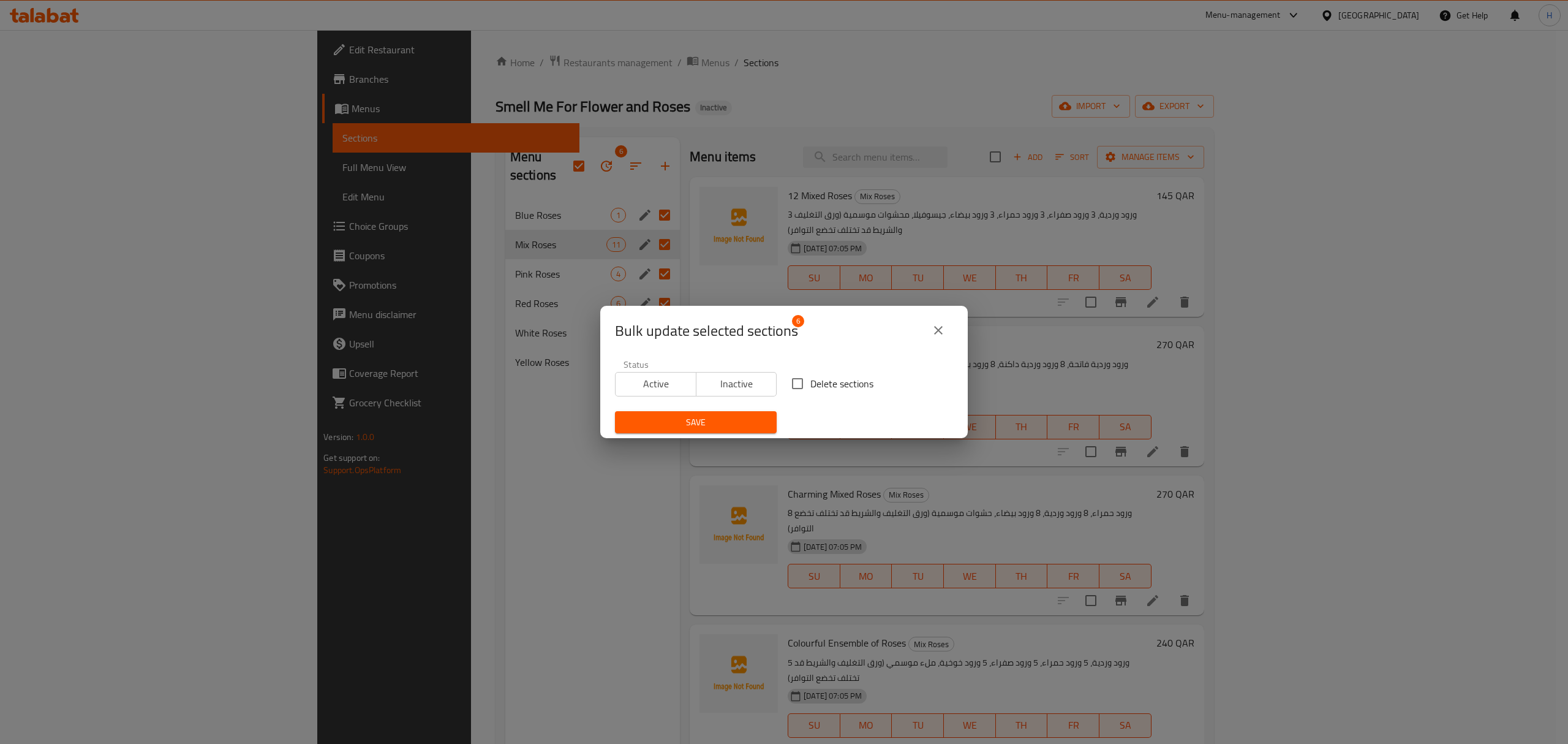
click at [811, 383] on span "Delete sections" at bounding box center [842, 383] width 63 height 15
click at [811, 383] on input "Delete sections" at bounding box center [797, 383] width 25 height 25
checkbox input "true"
click at [740, 420] on span "Save" at bounding box center [696, 423] width 142 height 15
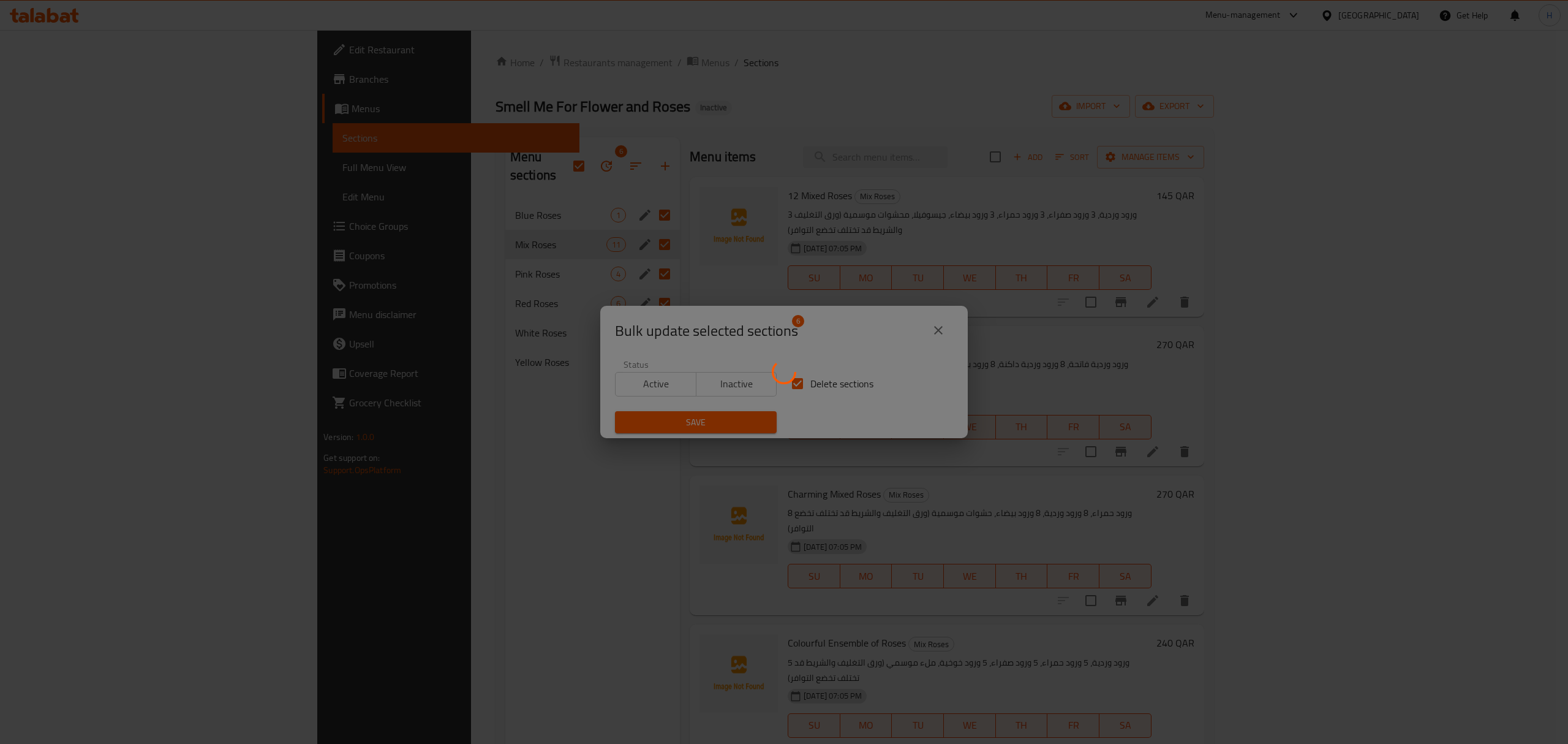
checkbox input "false"
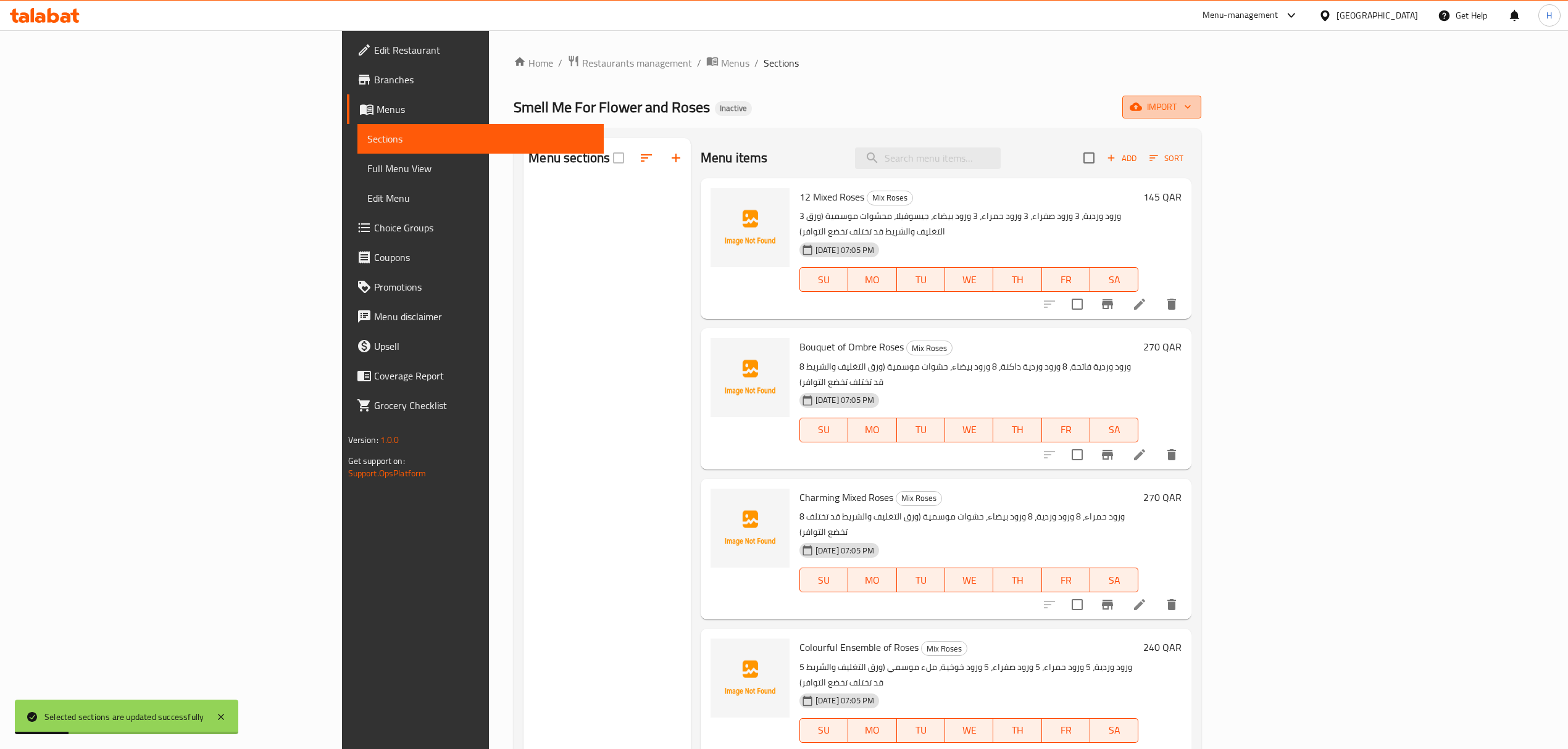
click at [1201, 100] on button "import" at bounding box center [1162, 107] width 79 height 23
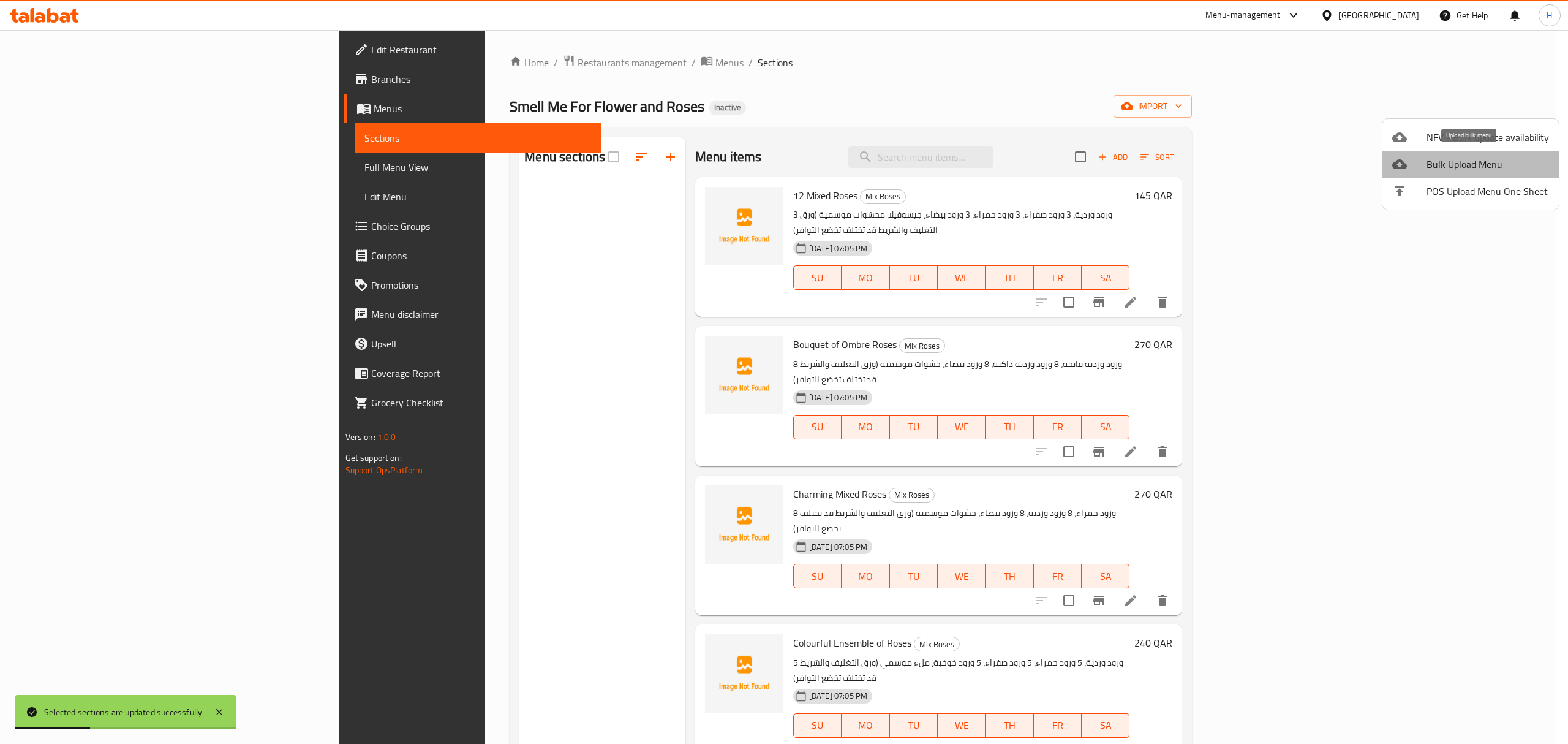
click at [1473, 158] on span "Bulk Upload Menu" at bounding box center [1488, 164] width 123 height 15
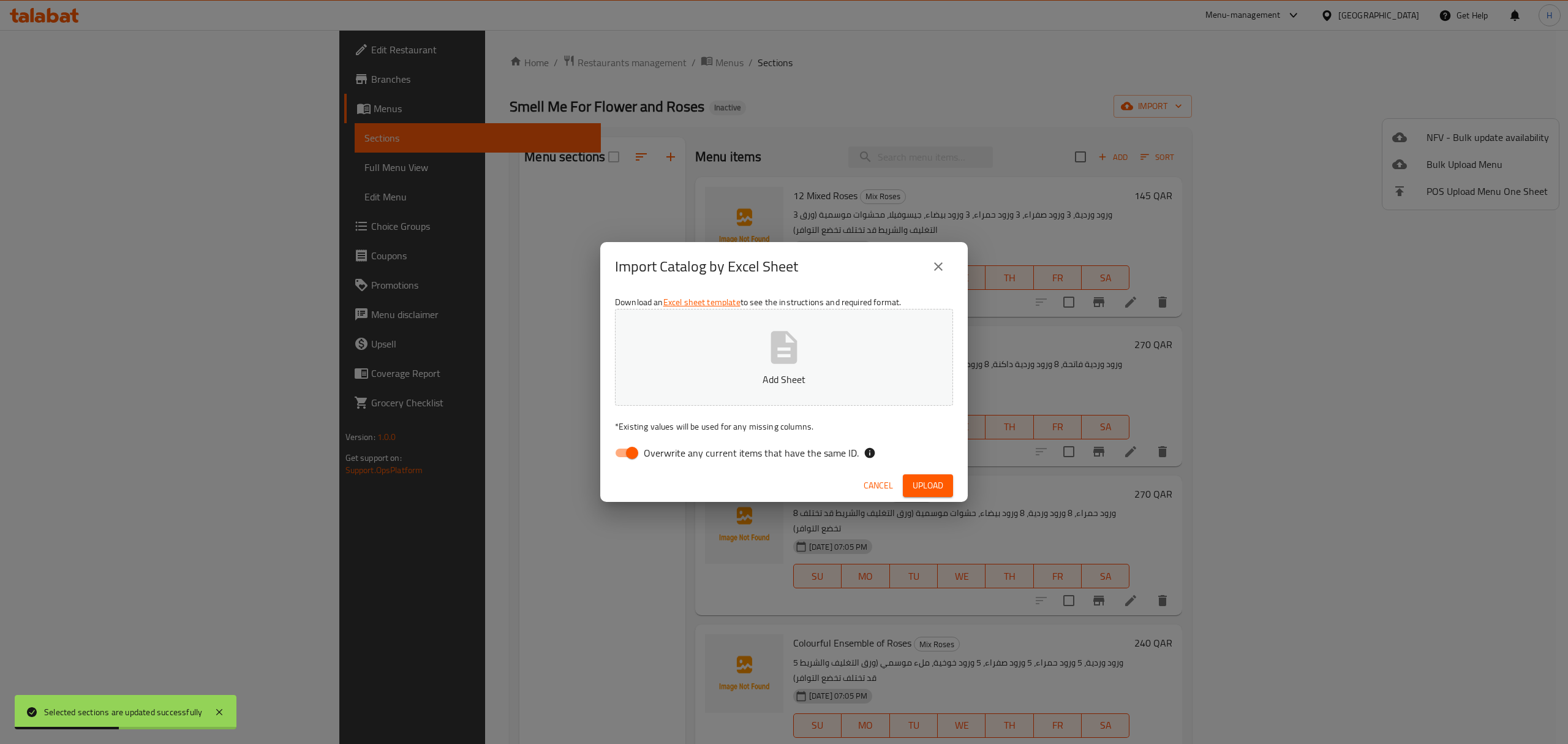
drag, startPoint x: 648, startPoint y: 435, endPoint x: 635, endPoint y: 450, distance: 19.8
click at [640, 442] on div "Download an Excel sheet template to see the instructions and required format. A…" at bounding box center [784, 380] width 368 height 177
click at [635, 450] on input "Overwrite any current items that have the same ID." at bounding box center [632, 453] width 70 height 23
checkbox input "false"
click at [699, 366] on button "Add Sheet" at bounding box center [784, 357] width 338 height 97
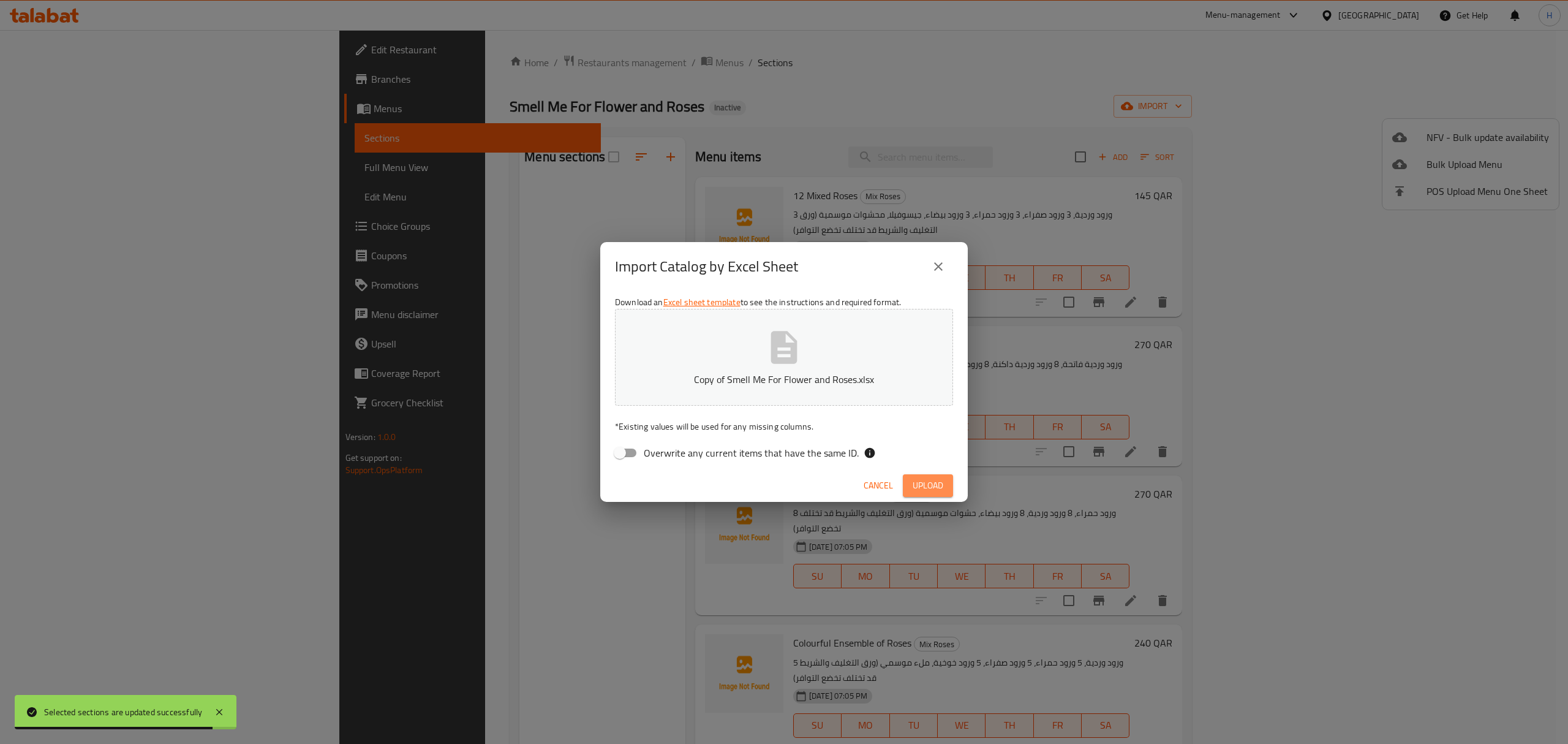
click at [921, 484] on span "Upload" at bounding box center [928, 485] width 31 height 15
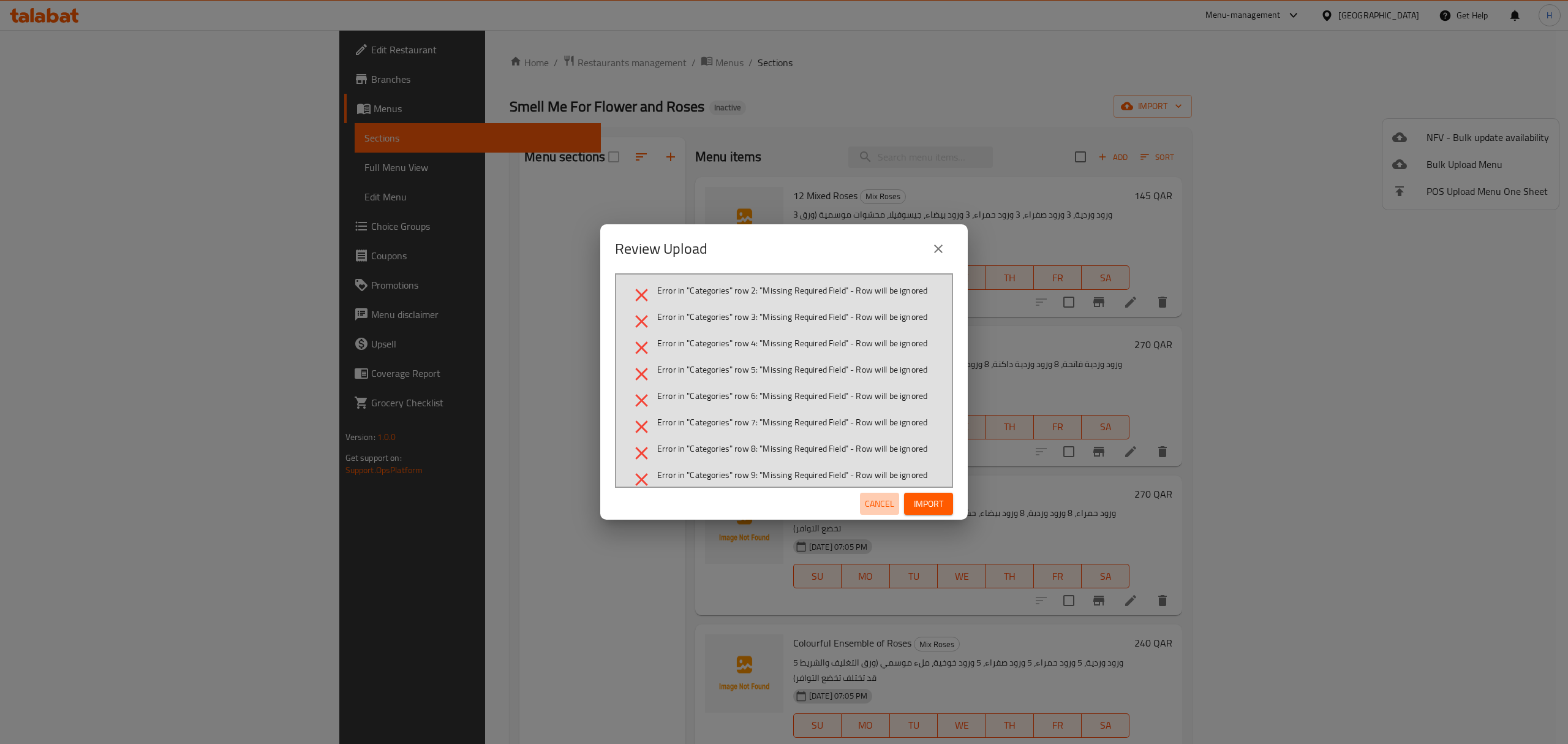
click at [888, 504] on span "Cancel" at bounding box center [880, 504] width 29 height 15
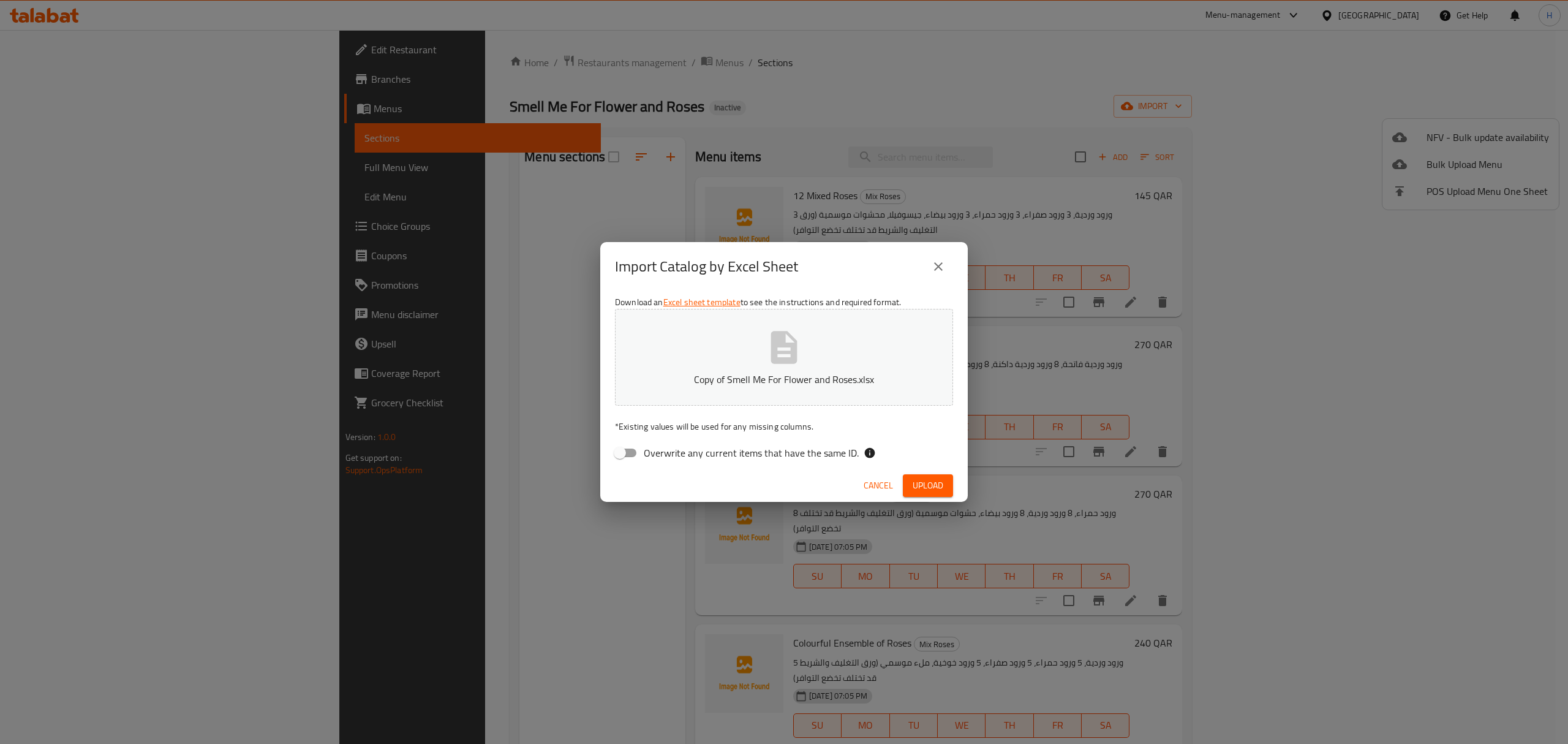
click at [867, 481] on span "Cancel" at bounding box center [878, 485] width 29 height 15
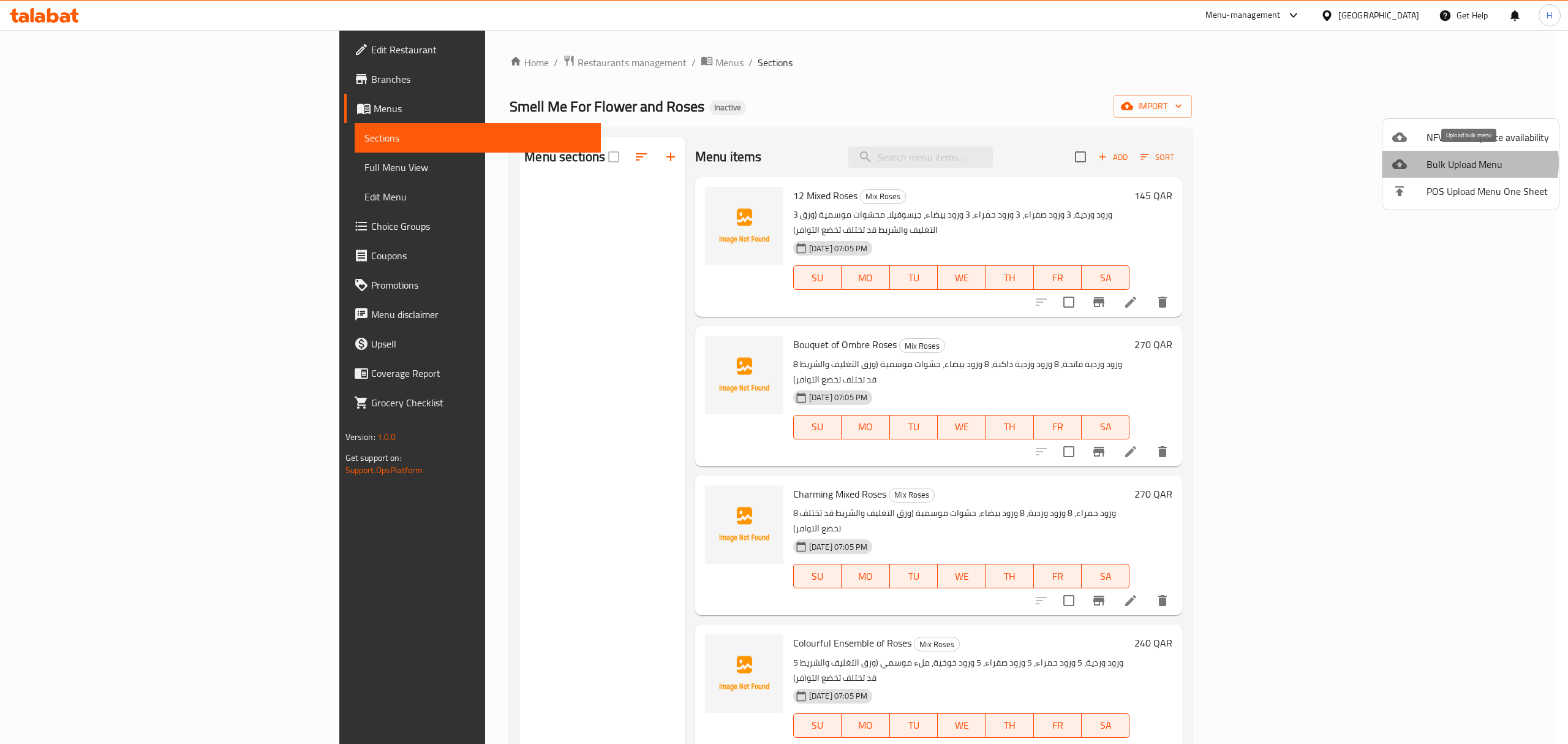
click at [1468, 163] on span "Bulk Upload Menu" at bounding box center [1488, 164] width 123 height 15
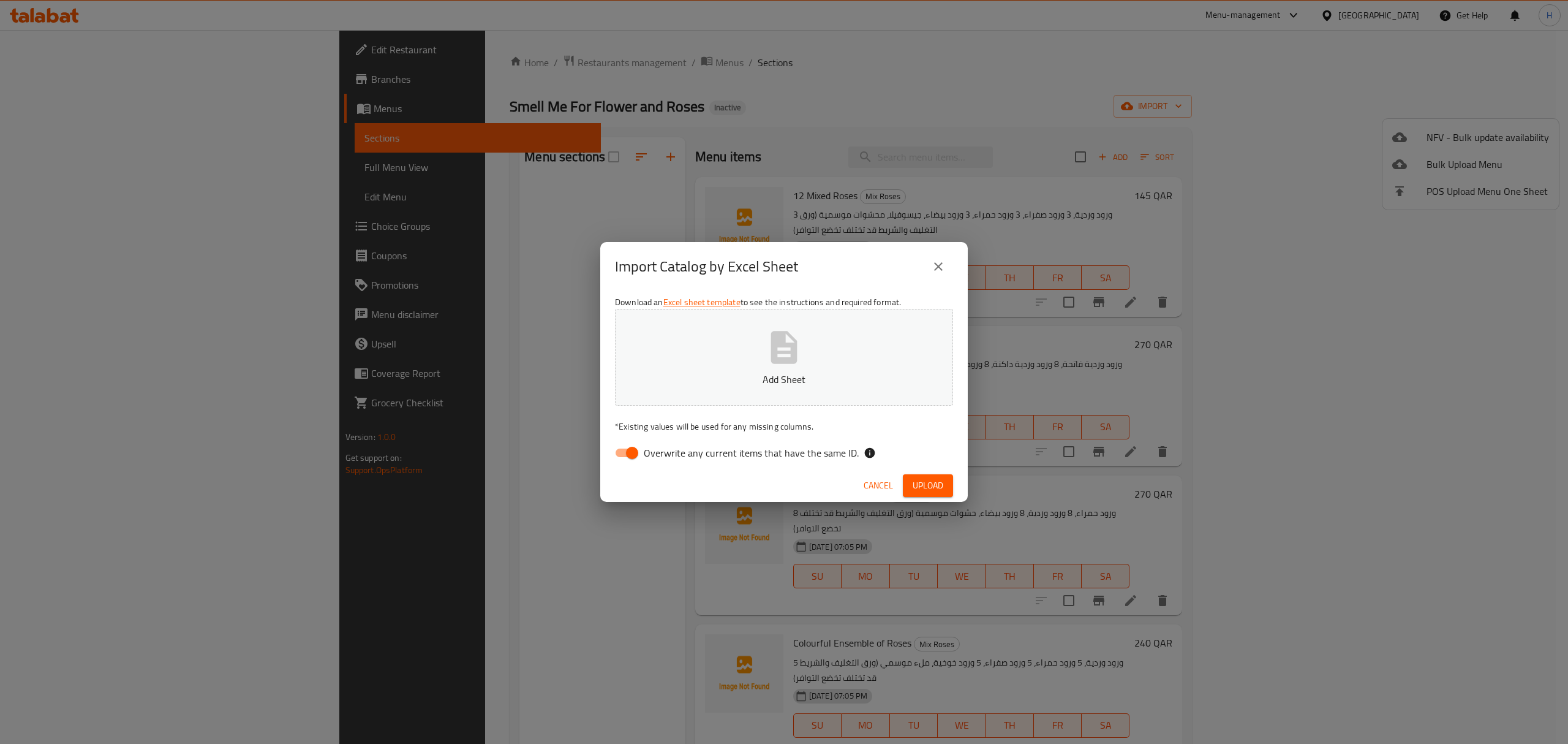
click at [619, 451] on input "Overwrite any current items that have the same ID." at bounding box center [632, 453] width 70 height 23
checkbox input "false"
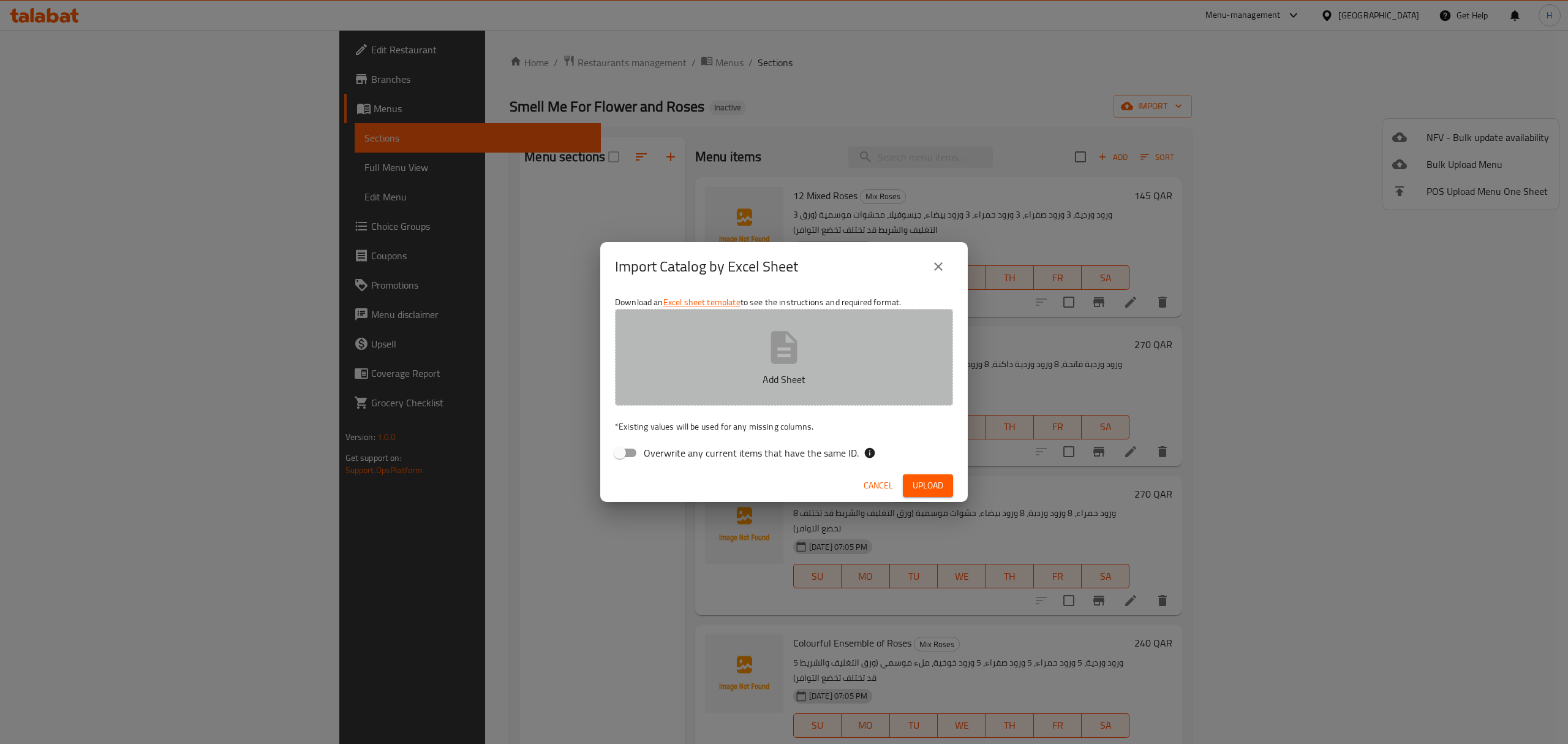
click at [851, 313] on button "Add Sheet" at bounding box center [784, 357] width 338 height 97
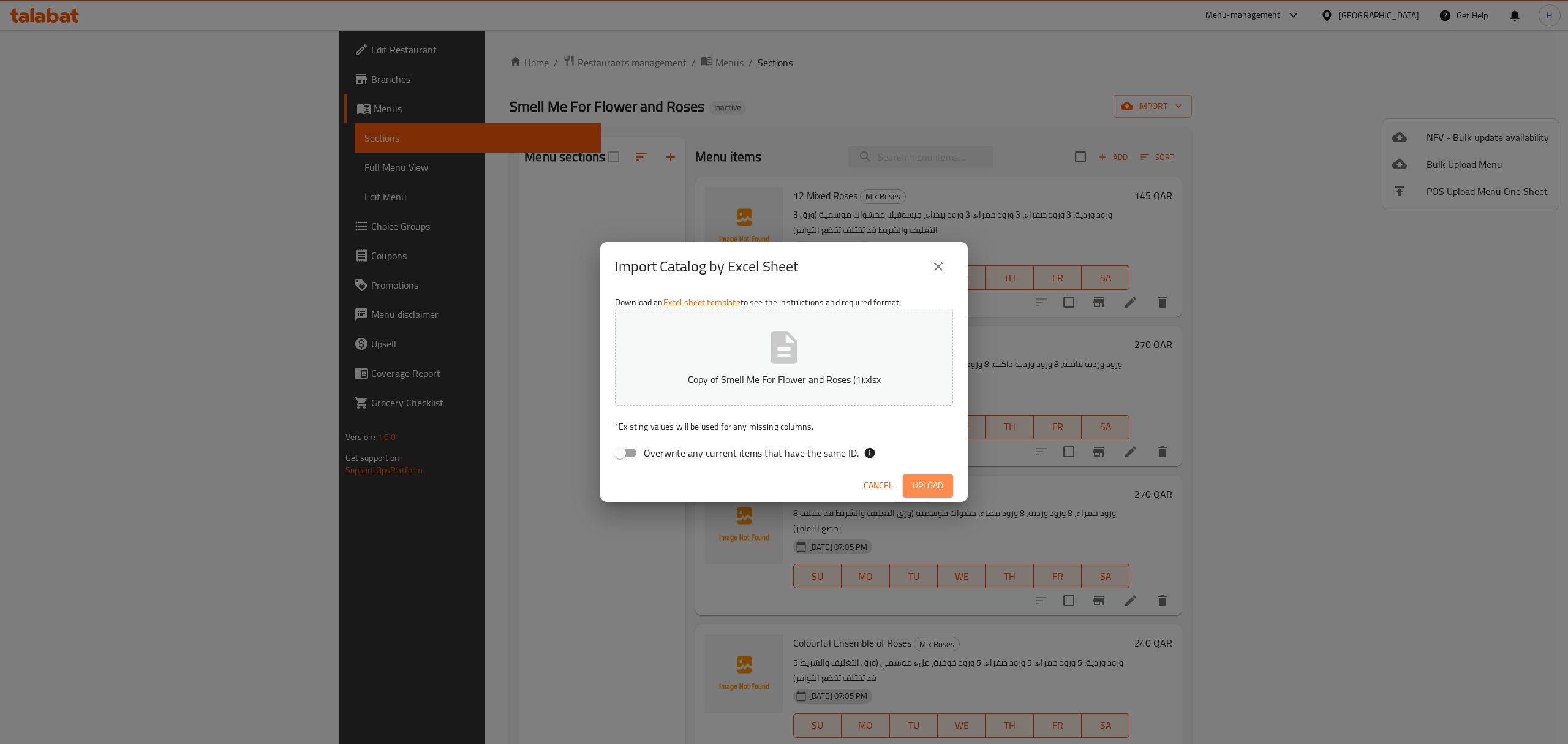
click at [942, 490] on span "Upload" at bounding box center [928, 485] width 31 height 15
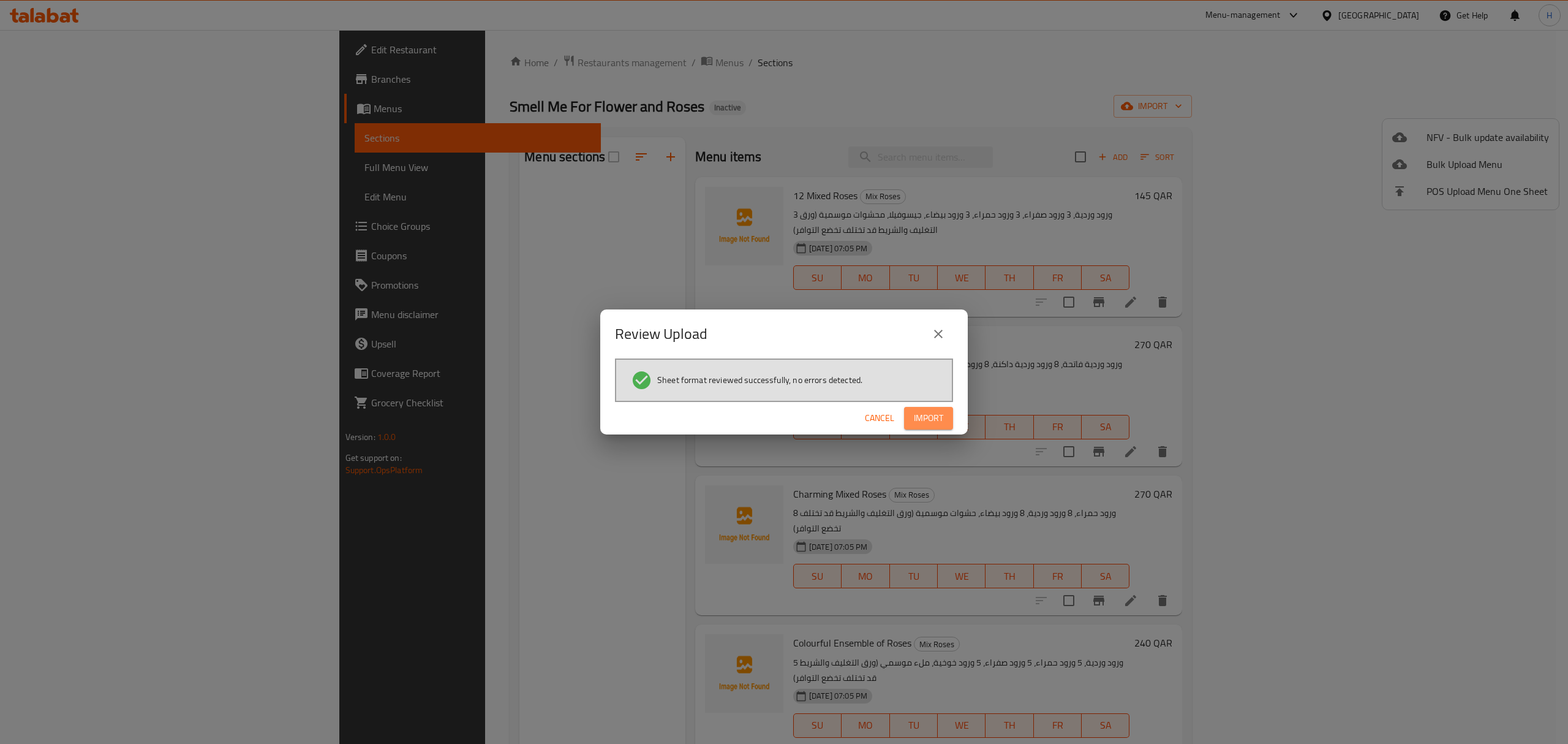
click at [917, 412] on span "Import" at bounding box center [928, 418] width 29 height 15
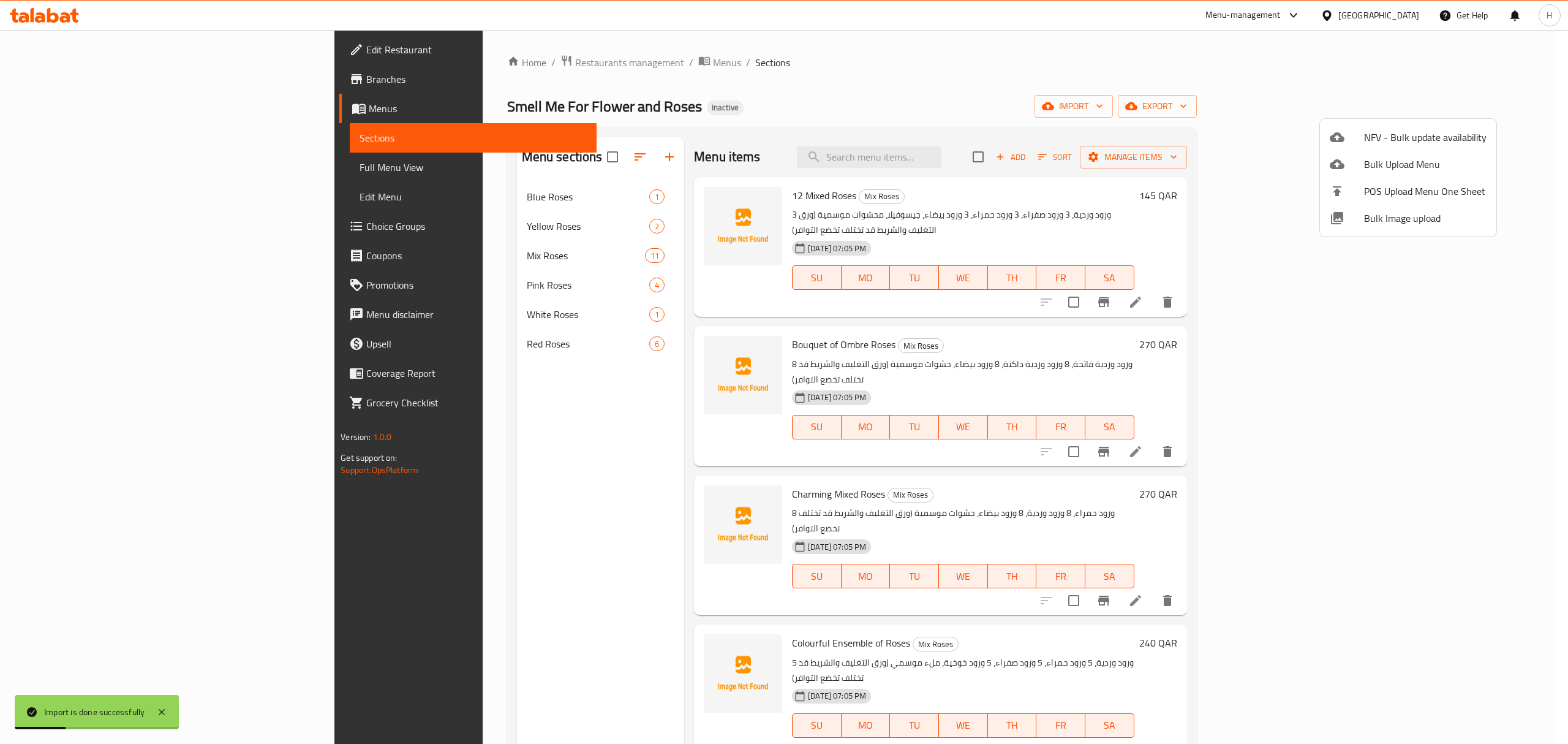
click at [344, 471] on div at bounding box center [784, 372] width 1568 height 744
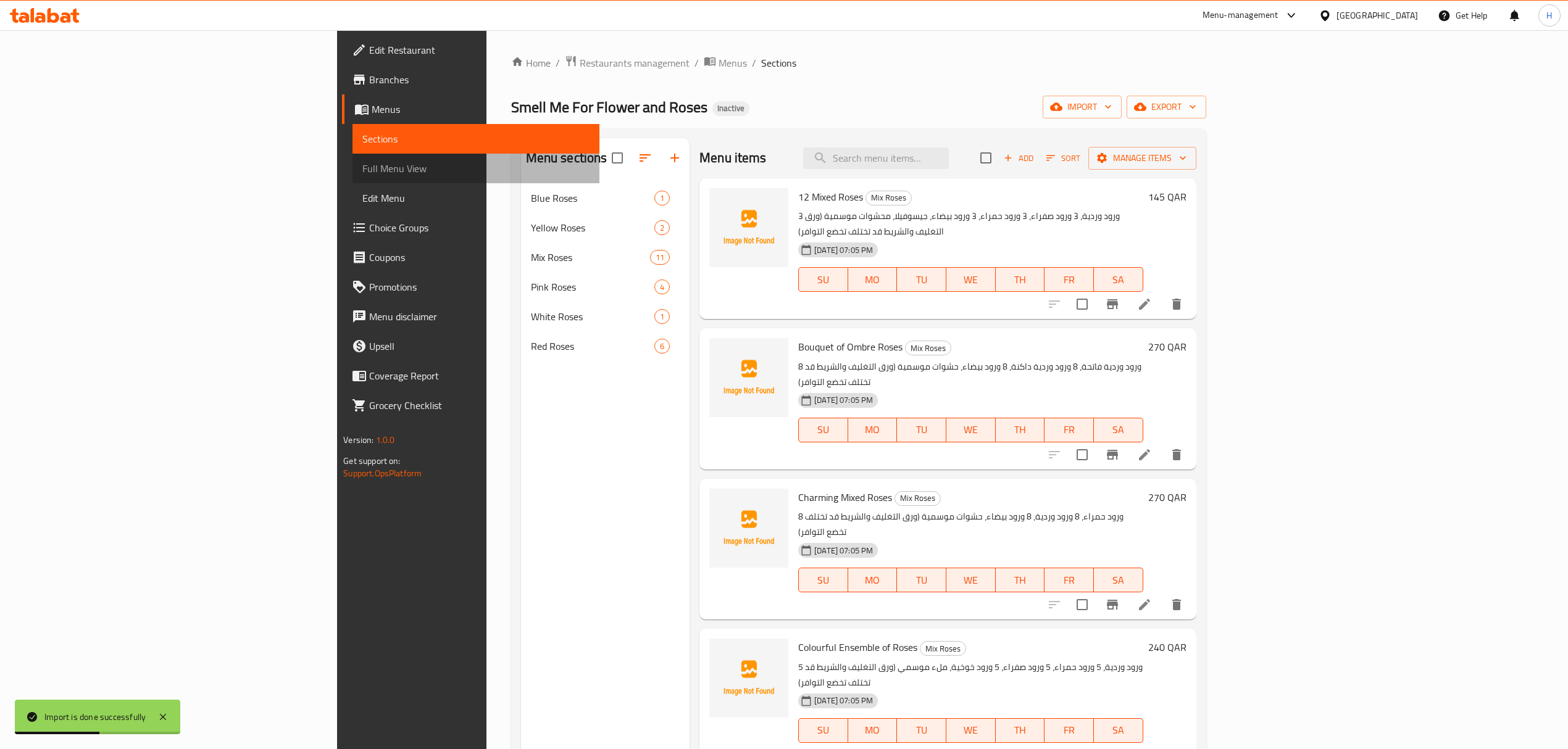
click at [363, 173] on span "Full Menu View" at bounding box center [475, 168] width 226 height 15
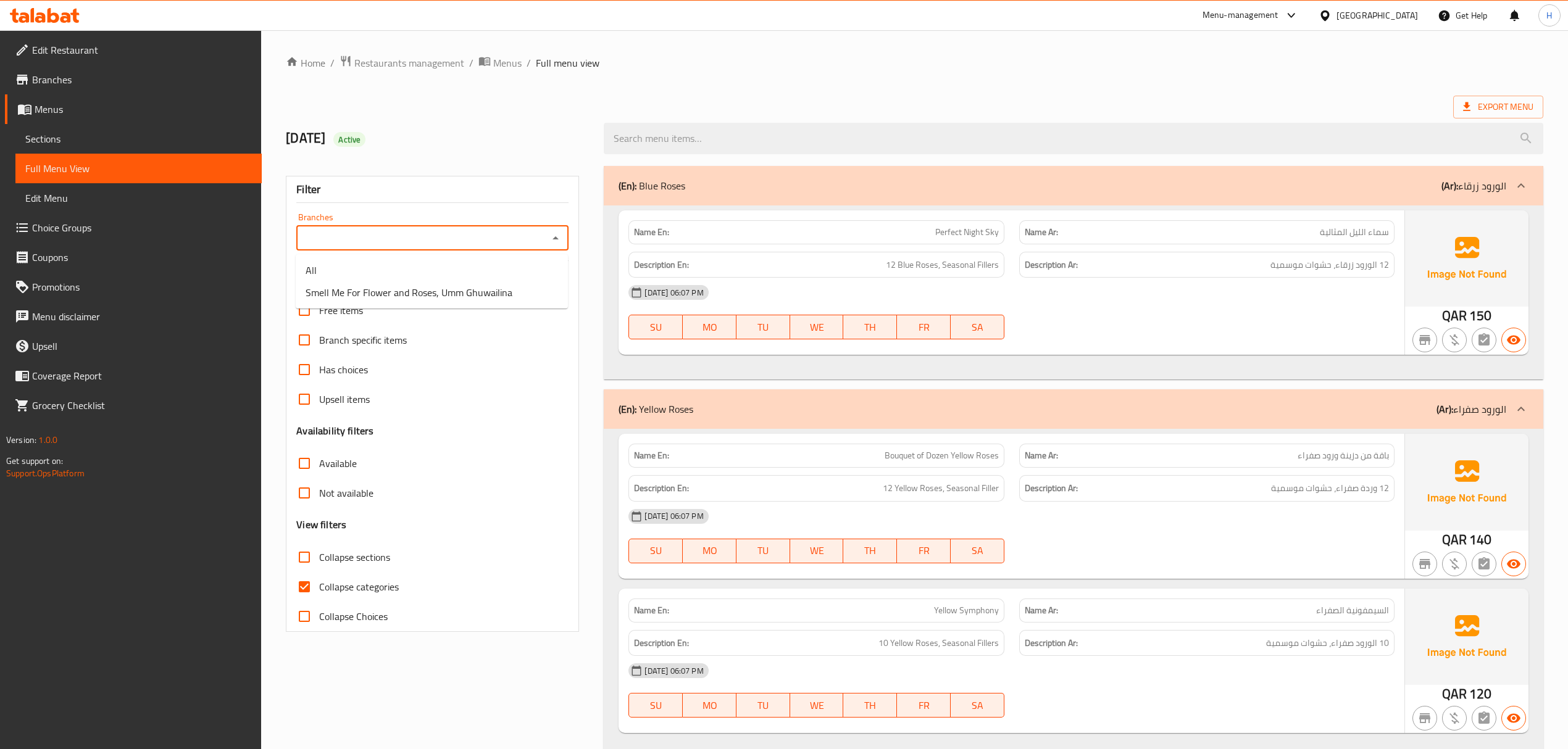
click at [456, 245] on input "Branches" at bounding box center [423, 238] width 245 height 18
click at [440, 279] on li "All" at bounding box center [432, 270] width 272 height 22
click at [445, 254] on div "Filter Branches All Branches Popular filters Free items Branch specific items H…" at bounding box center [432, 403] width 293 height 456
click at [461, 226] on div "Branches All Branches" at bounding box center [433, 231] width 272 height 37
click at [436, 253] on div "Filter Branches All Branches Popular filters Free items Branch specific items H…" at bounding box center [432, 403] width 293 height 456
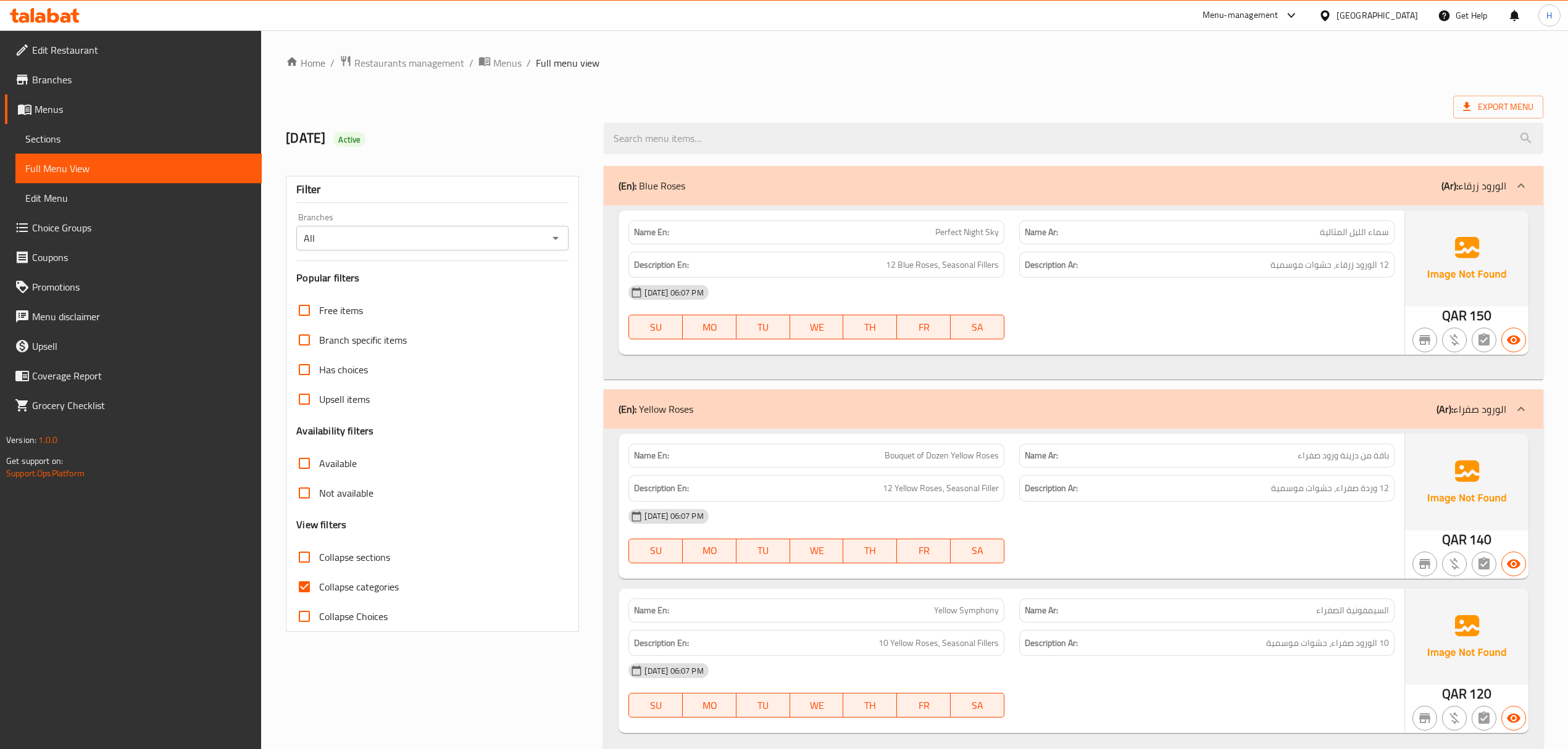
click at [441, 243] on input "All" at bounding box center [423, 238] width 245 height 18
click at [559, 241] on icon "Open" at bounding box center [555, 238] width 15 height 15
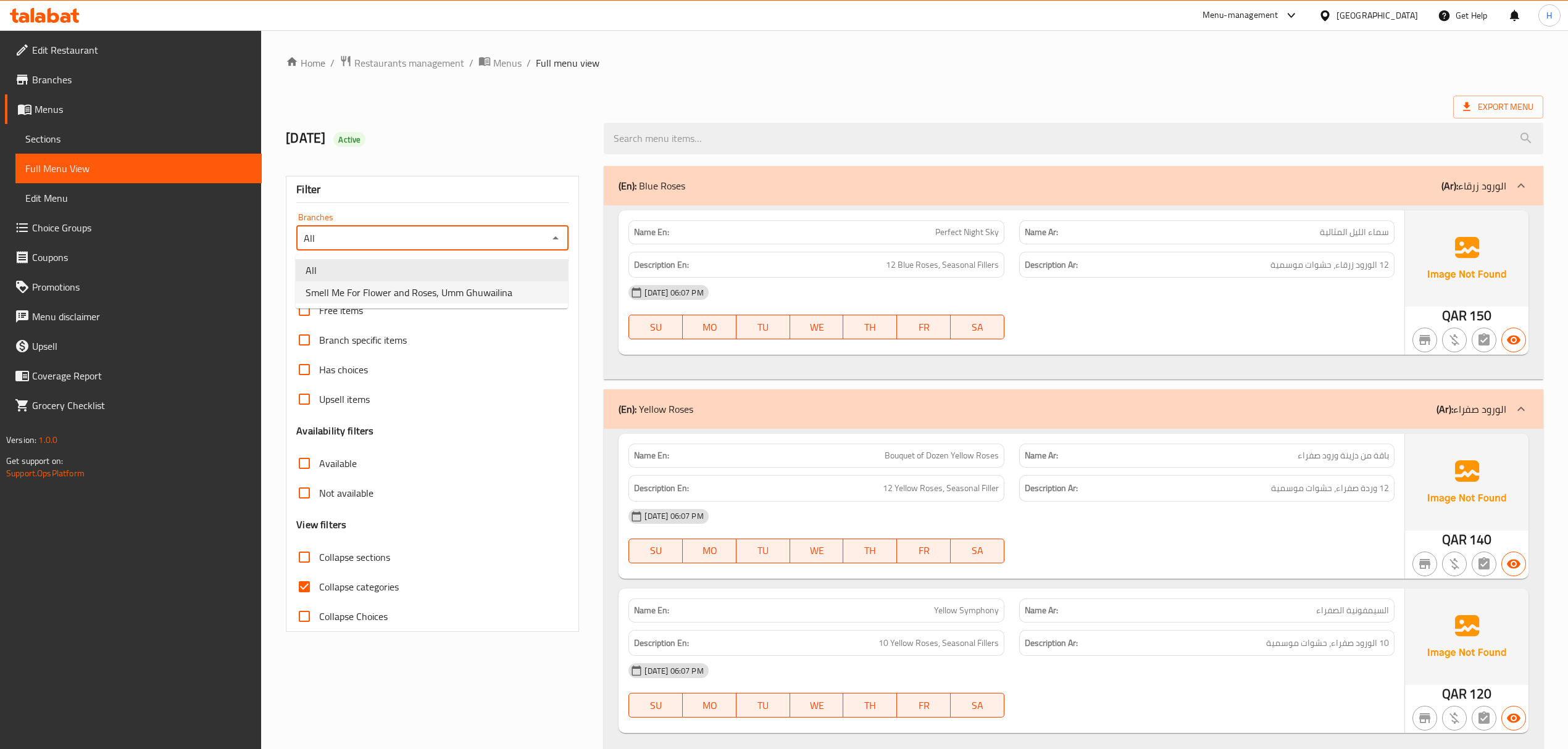
click at [508, 297] on span "Smell Me For Flower and Roses, Umm Ghuwailina" at bounding box center [409, 292] width 207 height 15
type input "Smell Me For Flower and Roses, Umm Ghuwailina"
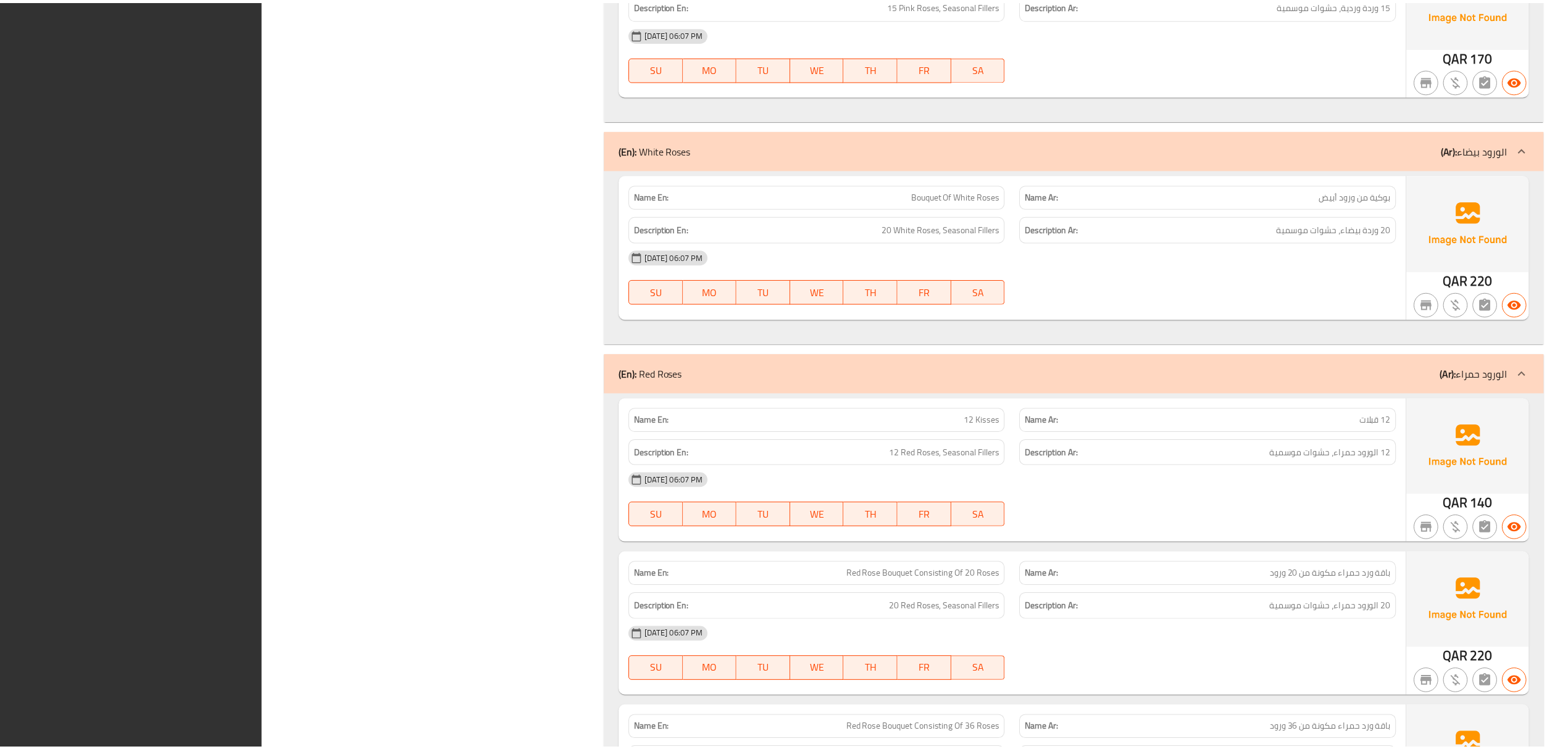
scroll to position [3746, 0]
